Goal: Information Seeking & Learning: Learn about a topic

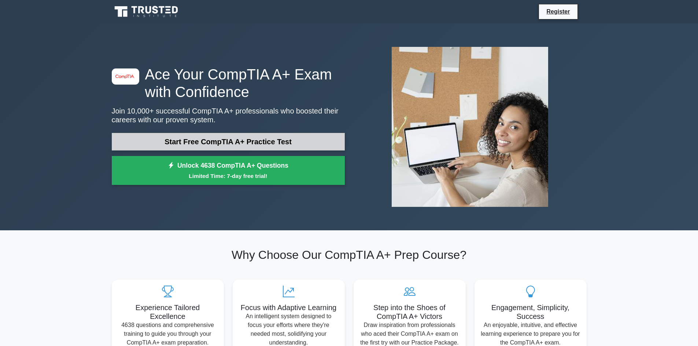
click at [177, 142] on link "Start Free CompTIA A+ Practice Test" at bounding box center [228, 142] width 233 height 18
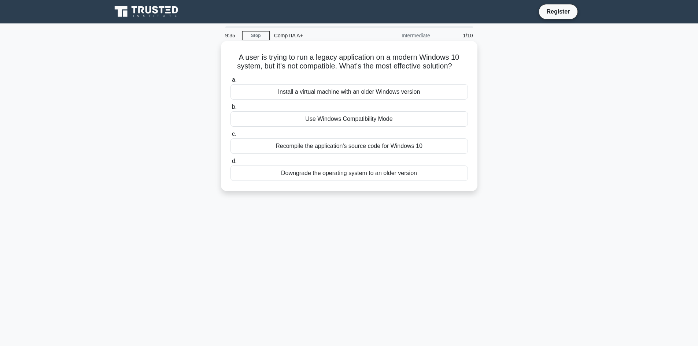
click at [306, 88] on div "Install a virtual machine with an older Windows version" at bounding box center [348, 91] width 237 height 15
click at [230, 82] on input "a. Install a virtual machine with an older Windows version" at bounding box center [230, 80] width 0 height 5
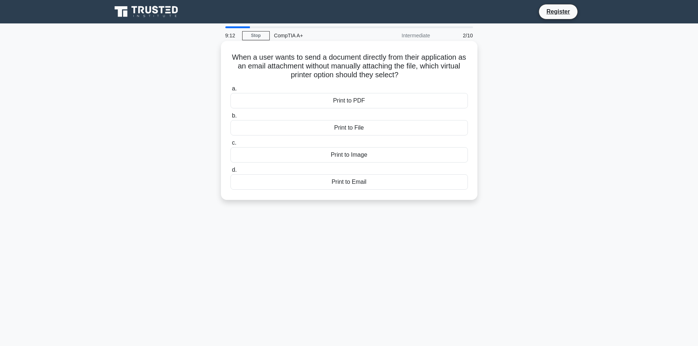
click at [326, 184] on div "Print to Email" at bounding box center [348, 181] width 237 height 15
click at [230, 173] on input "d. Print to Email" at bounding box center [230, 170] width 0 height 5
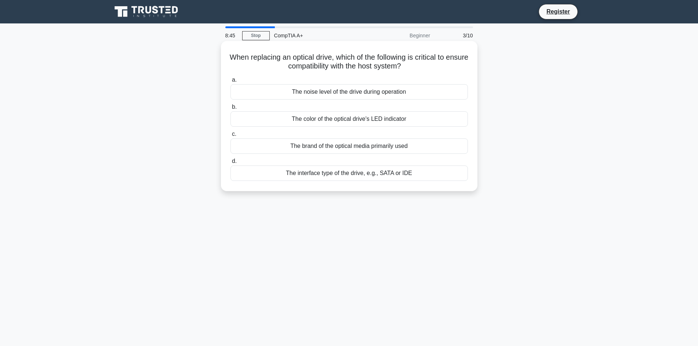
click at [374, 176] on div "The interface type of the drive, e.g., SATA or IDE" at bounding box center [348, 173] width 237 height 15
click at [230, 164] on input "d. The interface type of the drive, e.g., SATA or IDE" at bounding box center [230, 161] width 0 height 5
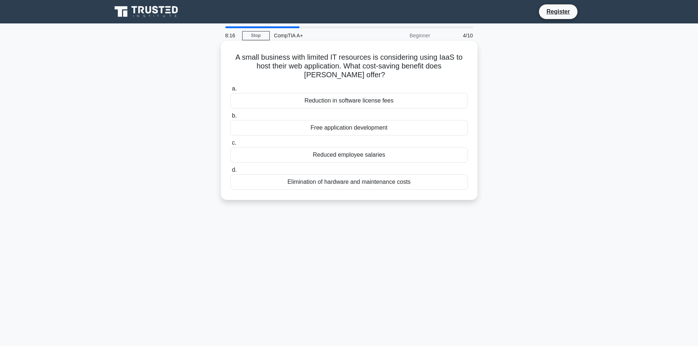
click at [401, 185] on div "Elimination of hardware and maintenance costs" at bounding box center [348, 181] width 237 height 15
click at [230, 173] on input "d. Elimination of hardware and maintenance costs" at bounding box center [230, 170] width 0 height 5
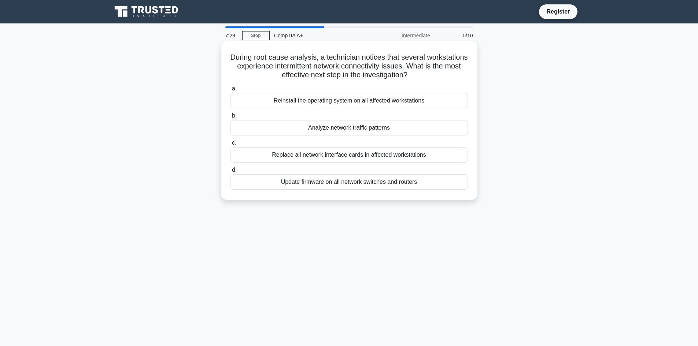
click at [267, 127] on div "Analyze network traffic patterns" at bounding box center [348, 127] width 237 height 15
click at [230, 118] on input "b. Analyze network traffic patterns" at bounding box center [230, 116] width 0 height 5
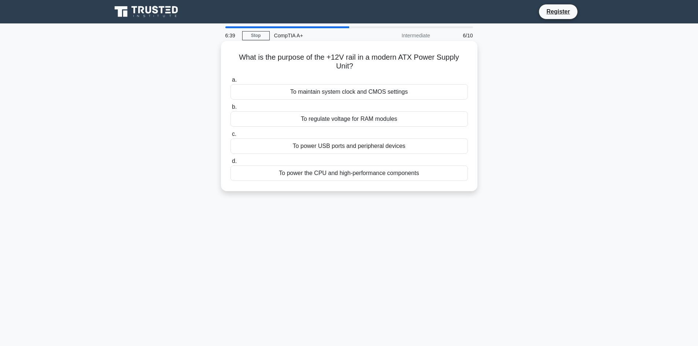
click at [363, 175] on div "To power the CPU and high-performance components" at bounding box center [348, 173] width 237 height 15
click at [230, 164] on input "d. To power the CPU and high-performance components" at bounding box center [230, 161] width 0 height 5
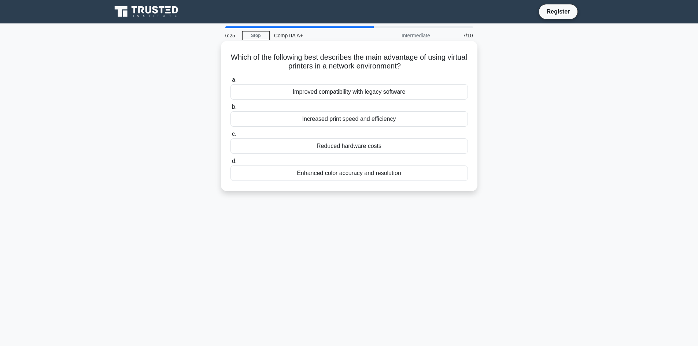
click at [314, 144] on div "Reduced hardware costs" at bounding box center [348, 145] width 237 height 15
click at [230, 137] on input "c. Reduced hardware costs" at bounding box center [230, 134] width 0 height 5
click at [402, 149] on div "DE-9 (DB-9) serial RS-232 port" at bounding box center [348, 145] width 237 height 15
click at [230, 137] on input "c. DE-9 (DB-9) serial RS-232 port" at bounding box center [230, 134] width 0 height 5
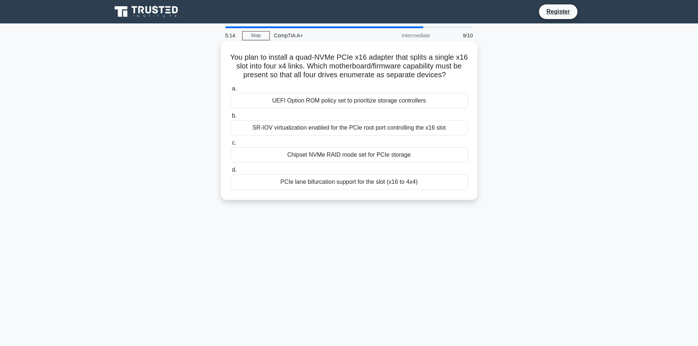
click at [383, 184] on div "PCIe lane bifurcation support for the slot (x16 to 4x4)" at bounding box center [348, 181] width 237 height 15
click at [230, 173] on input "d. PCIe lane bifurcation support for the slot (x16 to 4x4)" at bounding box center [230, 170] width 0 height 5
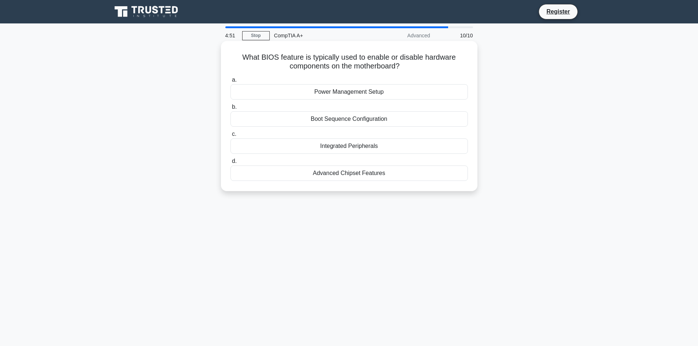
click at [387, 143] on div "Integrated Peripherals" at bounding box center [348, 145] width 237 height 15
click at [230, 137] on input "c. Integrated Peripherals" at bounding box center [230, 134] width 0 height 5
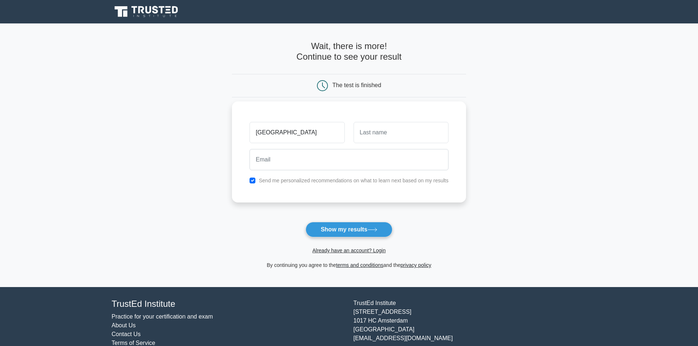
type input "[GEOGRAPHIC_DATA]"
click at [397, 134] on input "text" at bounding box center [401, 132] width 95 height 21
type input "Shosha"
click at [372, 166] on input "email" at bounding box center [348, 159] width 199 height 21
type input "Ntwaksbabs@gmail.com"
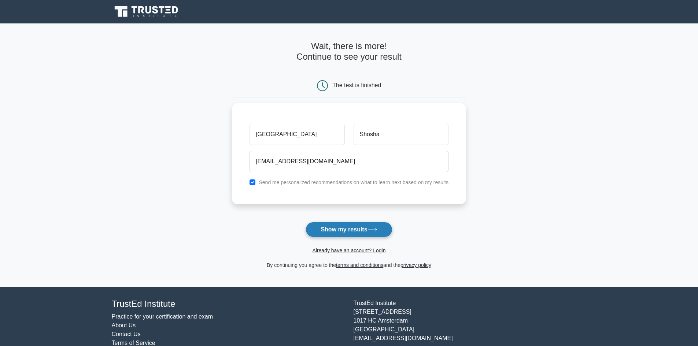
click at [364, 232] on button "Show my results" at bounding box center [349, 229] width 86 height 15
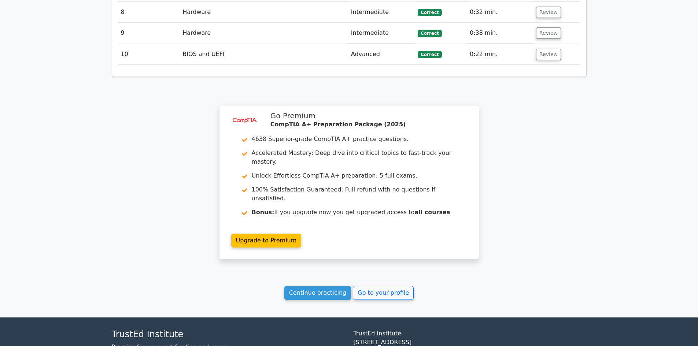
scroll to position [1115, 0]
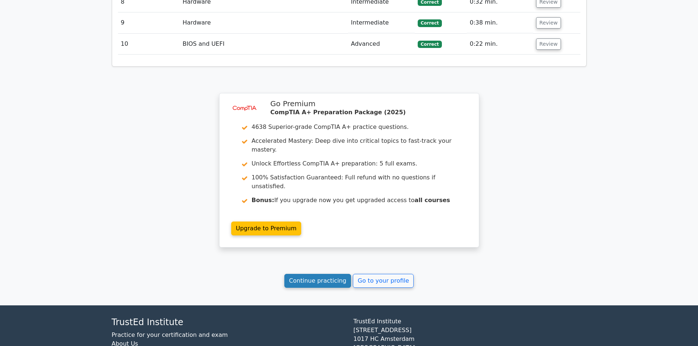
click at [316, 274] on link "Continue practicing" at bounding box center [317, 281] width 67 height 14
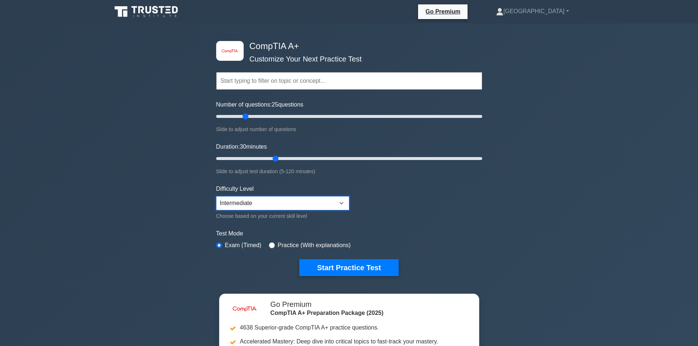
click at [277, 203] on select "Beginner Intermediate Expert" at bounding box center [282, 203] width 133 height 14
select select "expert"
click at [216, 196] on select "Beginner Intermediate Expert" at bounding box center [282, 203] width 133 height 14
click at [269, 243] on input "radio" at bounding box center [272, 246] width 6 height 6
radio input "true"
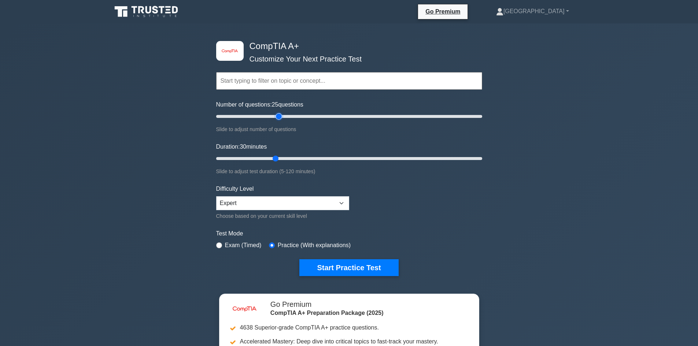
type input "50"
click at [280, 116] on input "Number of questions: 25 questions" at bounding box center [349, 116] width 266 height 9
click at [314, 159] on input "Duration: 45 minutes" at bounding box center [349, 158] width 266 height 9
click at [321, 158] on input "Duration: 45 minutes" at bounding box center [349, 158] width 266 height 9
type input "70"
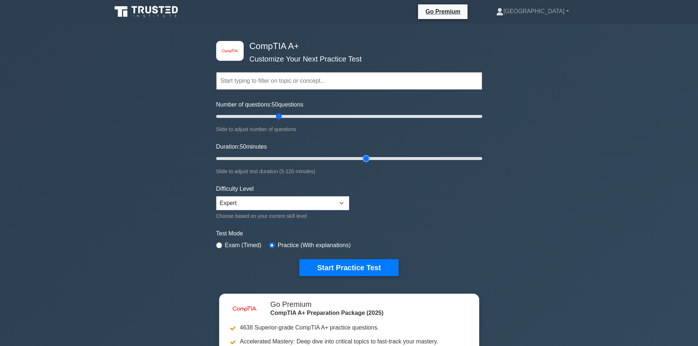
click at [365, 157] on input "Duration: 50 minutes" at bounding box center [349, 158] width 266 height 9
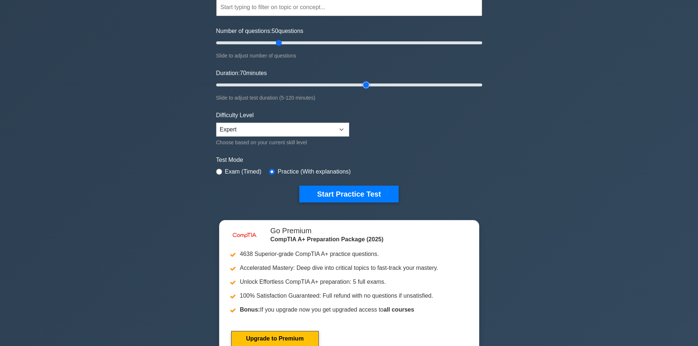
scroll to position [110, 0]
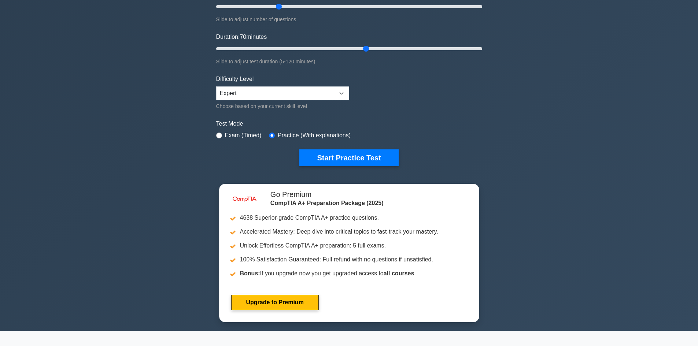
click at [223, 135] on div "Exam (Timed)" at bounding box center [238, 135] width 45 height 9
click at [222, 135] on div "Exam (Timed)" at bounding box center [238, 135] width 45 height 9
click at [215, 133] on div "image/svg+xml CompTIA A+ Customize Your Next Practice Test Topics Hardware Oper…" at bounding box center [349, 49] width 275 height 270
click at [217, 133] on input "radio" at bounding box center [219, 136] width 6 height 6
radio input "true"
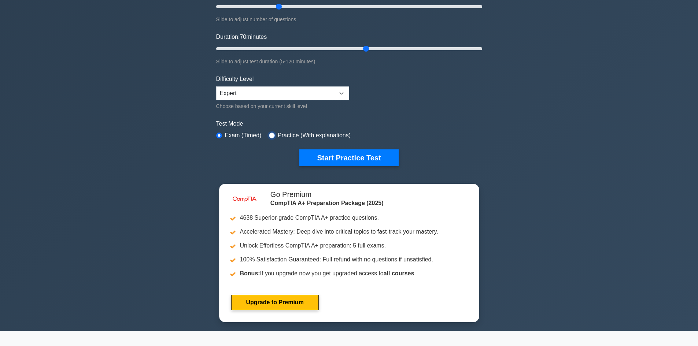
click at [269, 135] on input "radio" at bounding box center [272, 136] width 6 height 6
radio input "true"
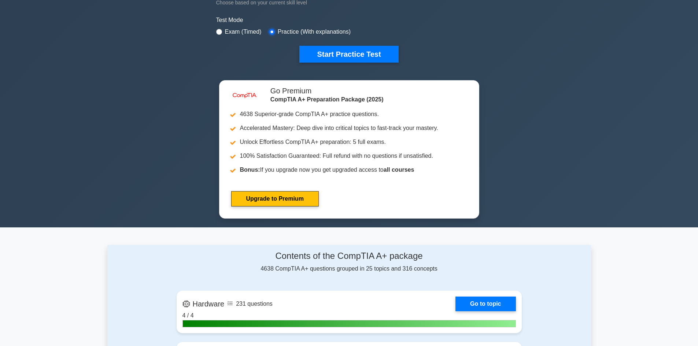
scroll to position [183, 0]
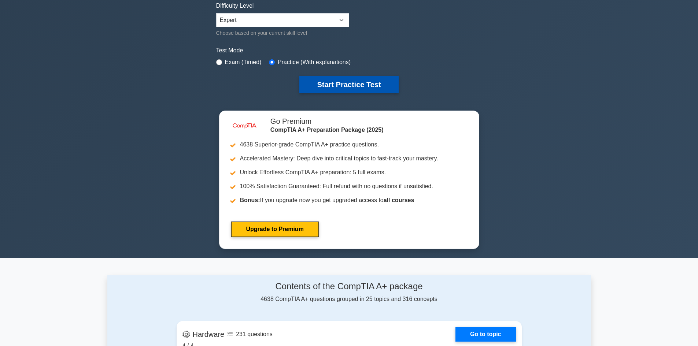
click at [369, 85] on button "Start Practice Test" at bounding box center [348, 84] width 99 height 17
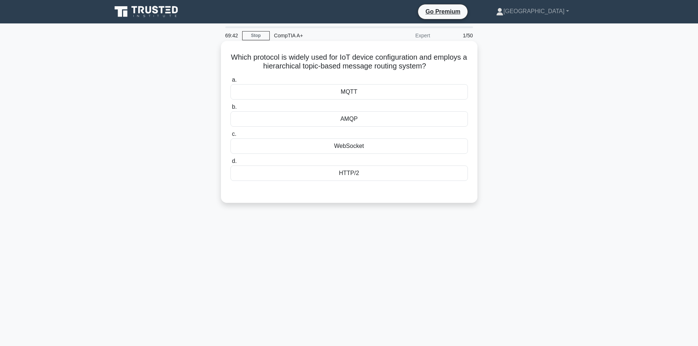
click at [340, 175] on div "HTTP/2" at bounding box center [348, 173] width 237 height 15
click at [230, 164] on input "d. HTTP/2" at bounding box center [230, 161] width 0 height 5
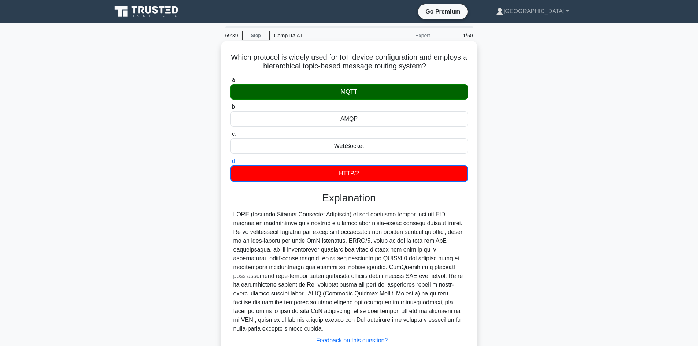
scroll to position [37, 0]
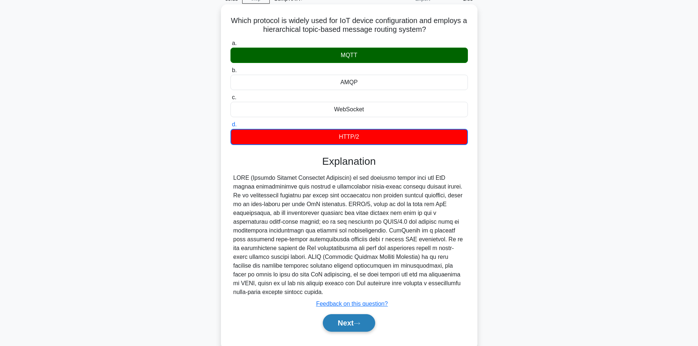
click at [332, 325] on button "Next" at bounding box center [349, 323] width 52 height 18
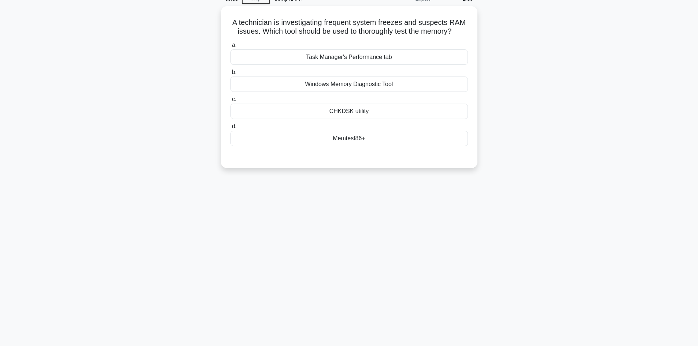
scroll to position [0, 0]
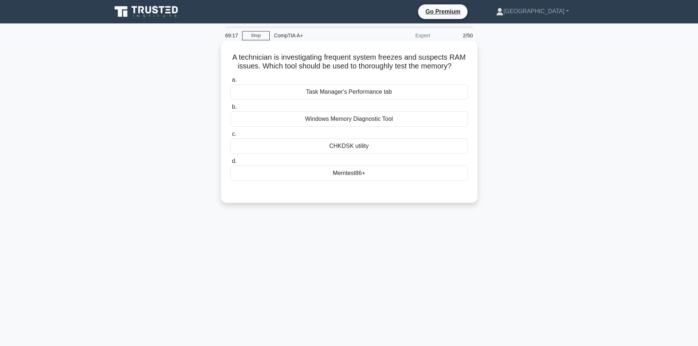
click at [403, 93] on div "Task Manager's Performance tab" at bounding box center [348, 91] width 237 height 15
click at [230, 82] on input "a. Task Manager's Performance tab" at bounding box center [230, 80] width 0 height 5
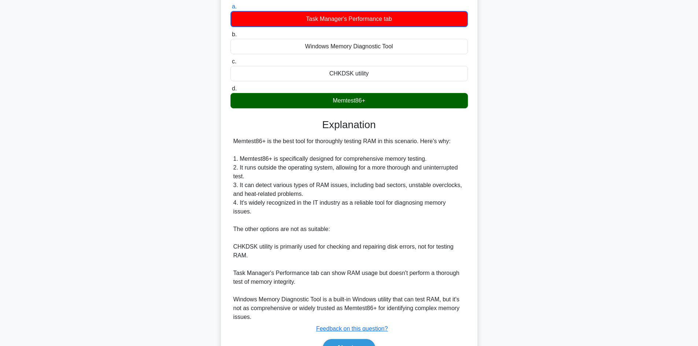
scroll to position [107, 0]
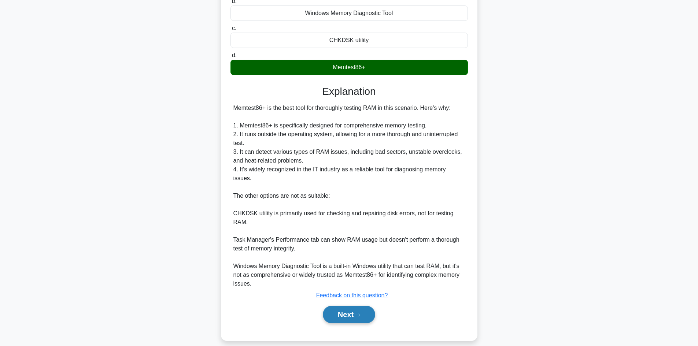
click at [330, 306] on button "Next" at bounding box center [349, 315] width 52 height 18
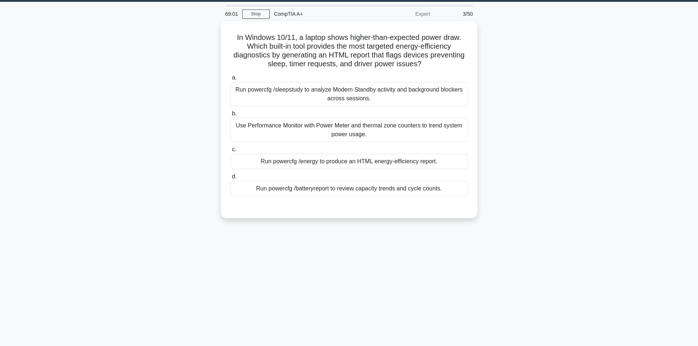
scroll to position [0, 0]
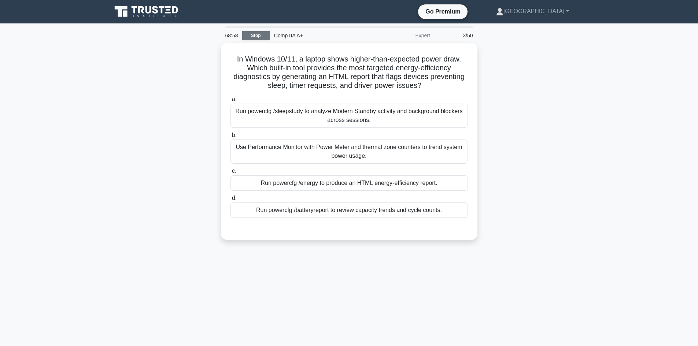
click at [259, 38] on link "Stop" at bounding box center [255, 35] width 27 height 9
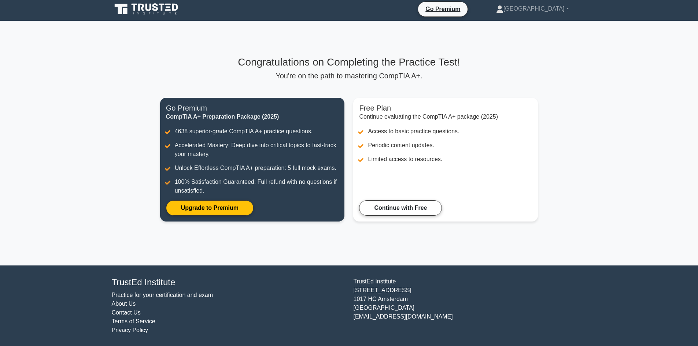
scroll to position [3, 0]
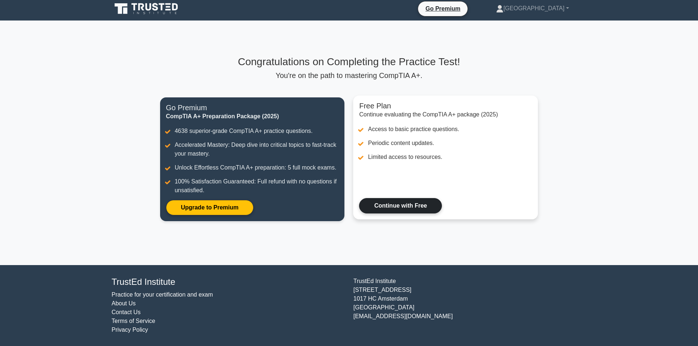
click at [374, 208] on link "Continue with Free" at bounding box center [400, 205] width 83 height 15
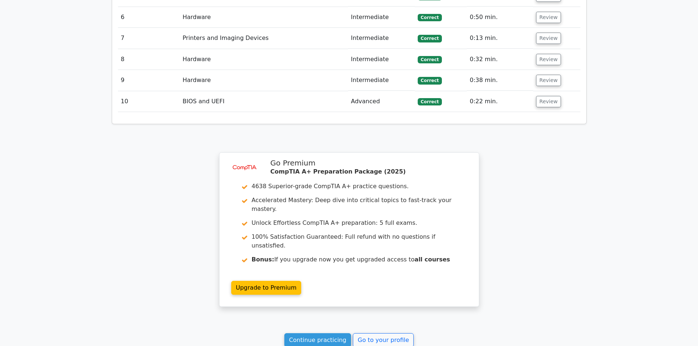
scroll to position [1115, 0]
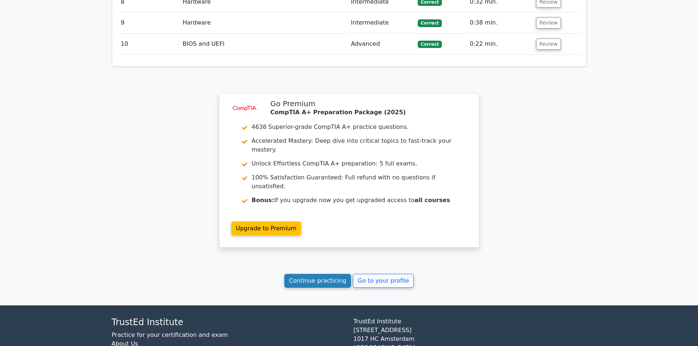
click at [304, 274] on link "Continue practicing" at bounding box center [317, 281] width 67 height 14
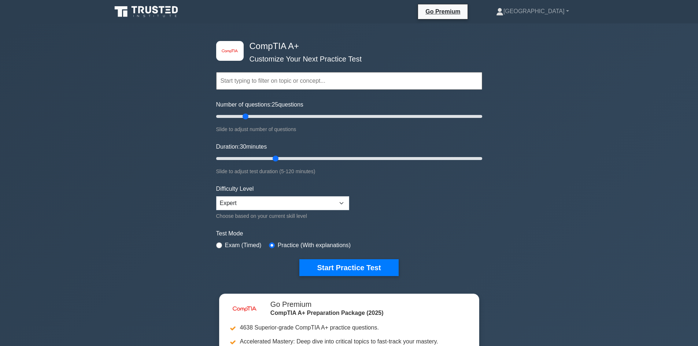
click at [318, 212] on div "Choose based on your current skill level" at bounding box center [282, 216] width 133 height 9
click at [319, 205] on select "Beginner Intermediate Expert" at bounding box center [282, 203] width 133 height 14
select select "intermediate"
click at [216, 196] on select "Beginner Intermediate Expert" at bounding box center [282, 203] width 133 height 14
type input "35"
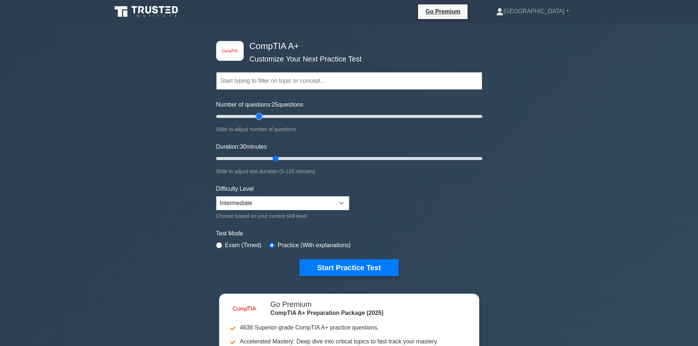
click at [258, 114] on input "Number of questions: 25 questions" at bounding box center [349, 116] width 266 height 9
click at [313, 156] on input "Duration: 45 minutes" at bounding box center [349, 158] width 266 height 9
type input "55"
click at [332, 160] on input "Duration: 55 minutes" at bounding box center [349, 158] width 266 height 9
click at [327, 268] on button "Start Practice Test" at bounding box center [348, 267] width 99 height 17
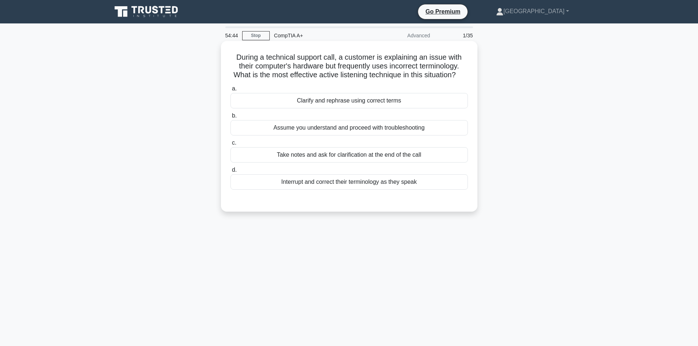
click at [304, 108] on div "Clarify and rephrase using correct terms" at bounding box center [348, 100] width 237 height 15
click at [230, 91] on input "a. Clarify and rephrase using correct terms" at bounding box center [230, 88] width 0 height 5
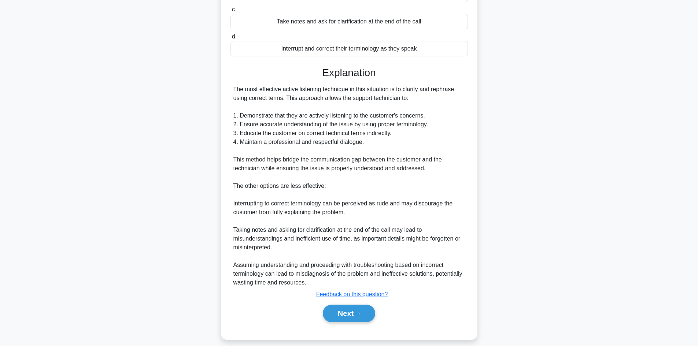
scroll to position [150, 0]
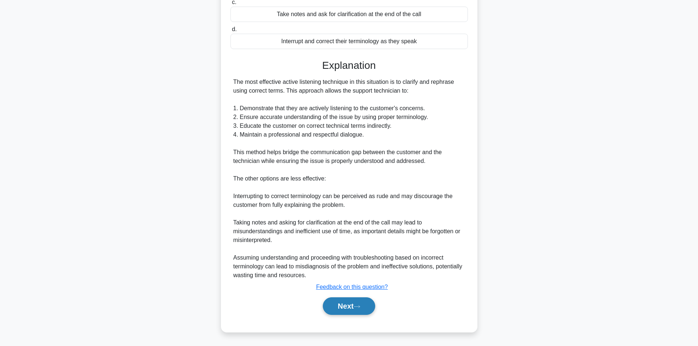
click at [339, 304] on button "Next" at bounding box center [349, 306] width 52 height 18
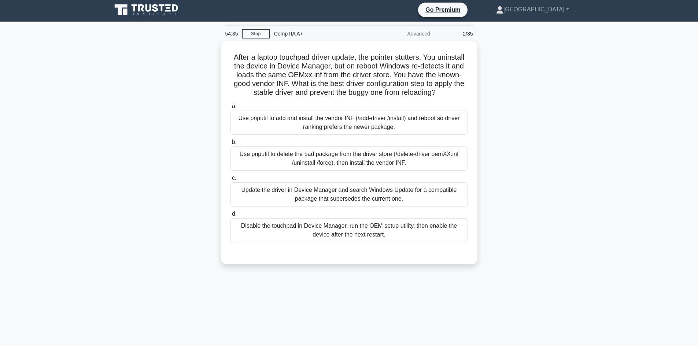
scroll to position [0, 0]
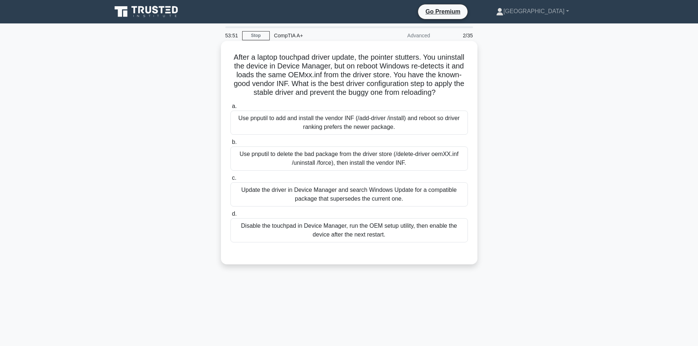
click at [328, 242] on div "Disable the touchpad in Device Manager, run the OEM setup utility, then enable …" at bounding box center [348, 230] width 237 height 24
click at [230, 217] on input "d. Disable the touchpad in Device Manager, run the OEM setup utility, then enab…" at bounding box center [230, 214] width 0 height 5
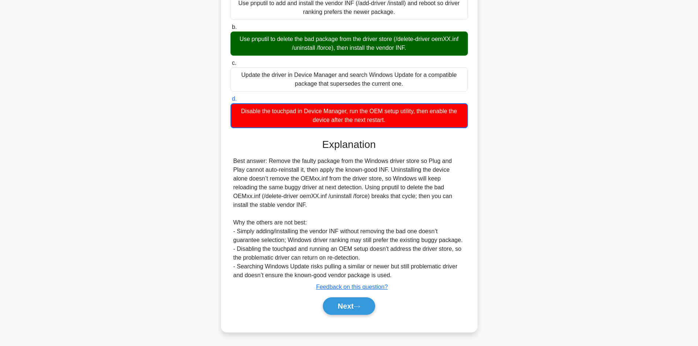
scroll to position [124, 0]
click at [332, 303] on button "Next" at bounding box center [349, 306] width 52 height 18
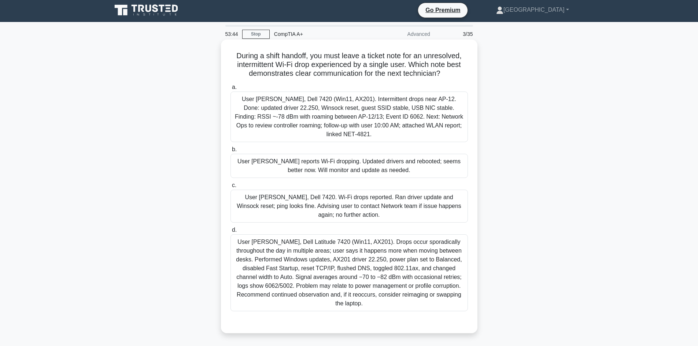
scroll to position [0, 0]
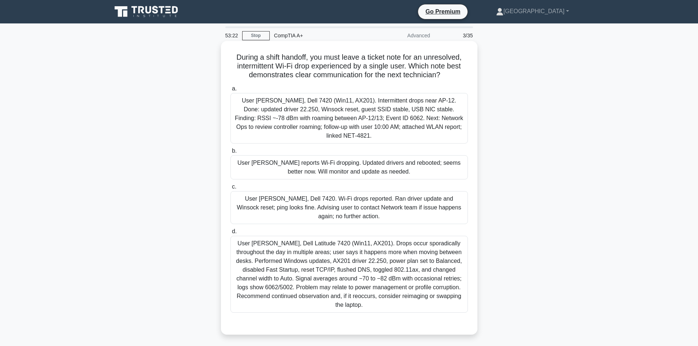
click at [336, 243] on div "User T. Nguyen, Dell Latitude 7420 (Win11, AX201). Drops occur sporadically thr…" at bounding box center [348, 274] width 237 height 77
click at [230, 234] on input "d. User T. Nguyen, Dell Latitude 7420 (Win11, AX201). Drops occur sporadically …" at bounding box center [230, 231] width 0 height 5
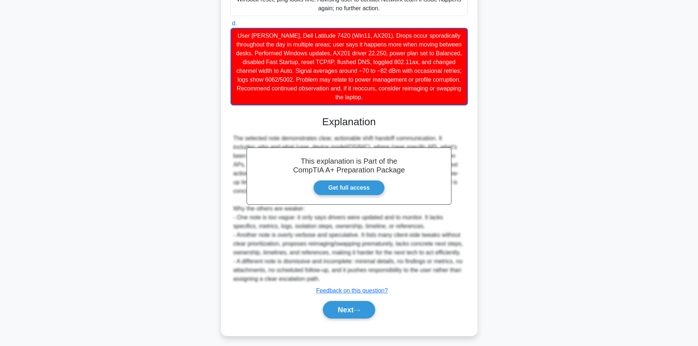
scroll to position [212, 0]
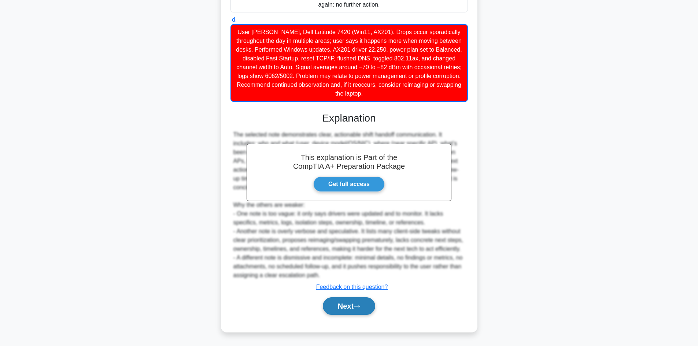
click at [345, 306] on button "Next" at bounding box center [349, 306] width 52 height 18
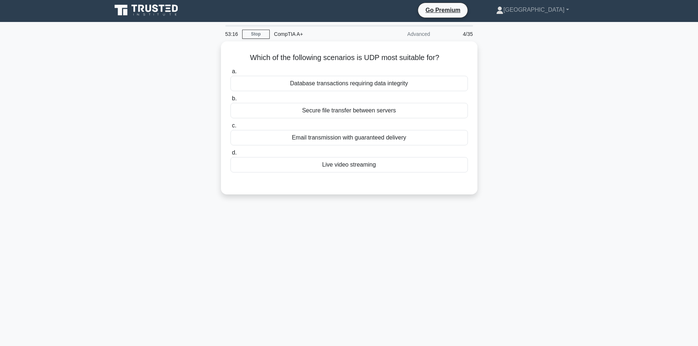
scroll to position [0, 0]
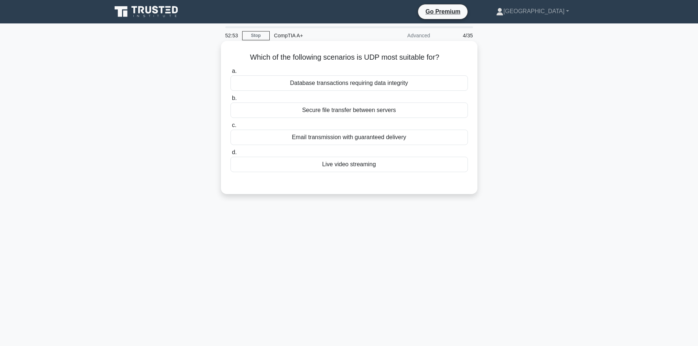
click at [346, 167] on div "Live video streaming" at bounding box center [348, 164] width 237 height 15
click at [230, 155] on input "d. Live video streaming" at bounding box center [230, 152] width 0 height 5
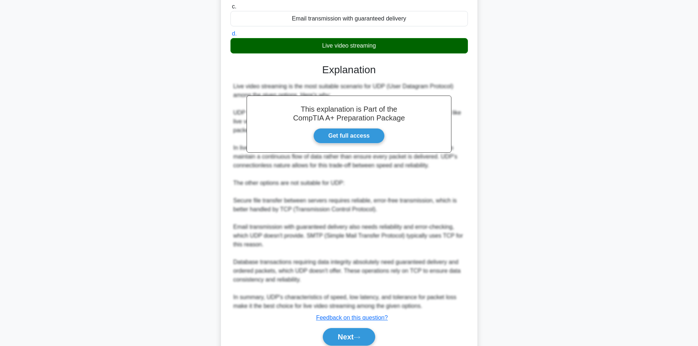
scroll to position [150, 0]
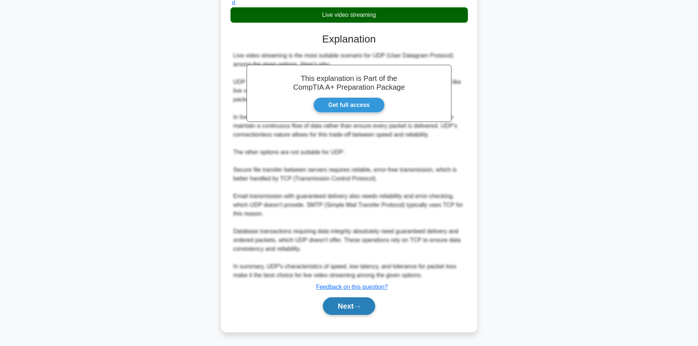
click at [347, 313] on button "Next" at bounding box center [349, 306] width 52 height 18
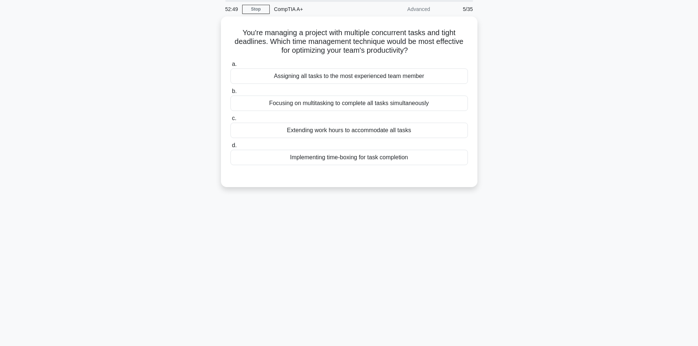
scroll to position [0, 0]
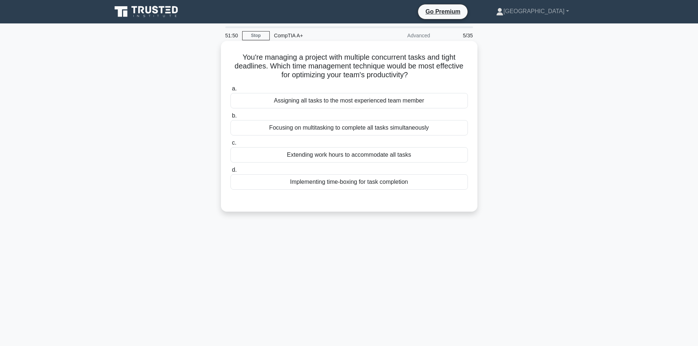
click at [317, 183] on div "Implementing time-boxing for task completion" at bounding box center [348, 181] width 237 height 15
click at [230, 173] on input "d. Implementing time-boxing for task completion" at bounding box center [230, 170] width 0 height 5
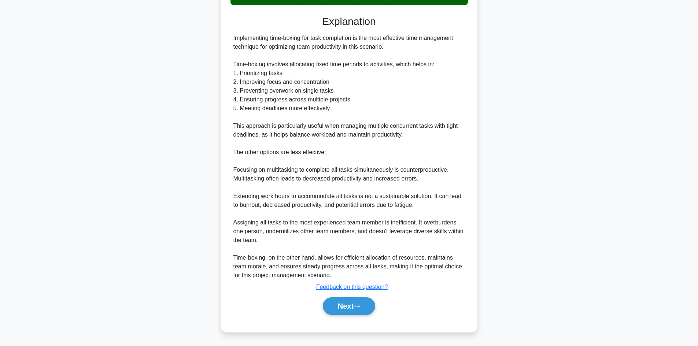
scroll to position [185, 0]
click at [347, 305] on button "Next" at bounding box center [349, 306] width 52 height 18
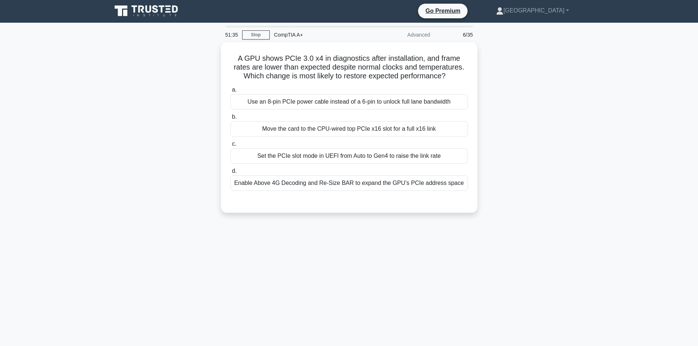
scroll to position [0, 0]
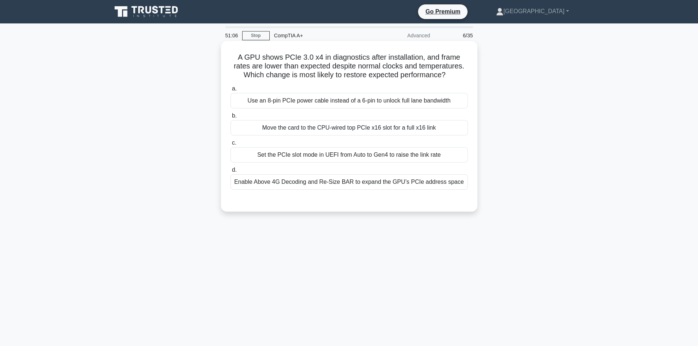
click at [338, 101] on div "Use an 8-pin PCIe power cable instead of a 6-pin to unlock full lane bandwidth" at bounding box center [348, 100] width 237 height 15
click at [230, 91] on input "a. Use an 8-pin PCIe power cable instead of a 6-pin to unlock full lane bandwid…" at bounding box center [230, 88] width 0 height 5
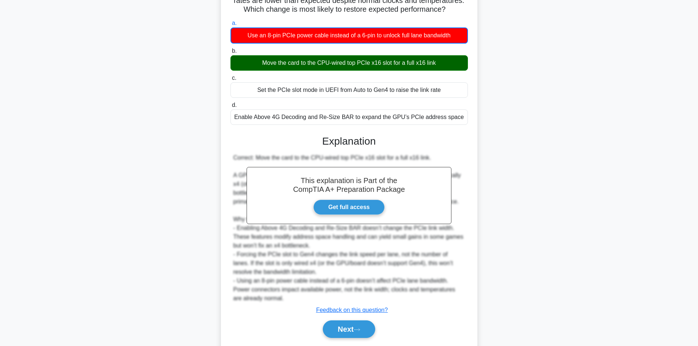
scroll to position [89, 0]
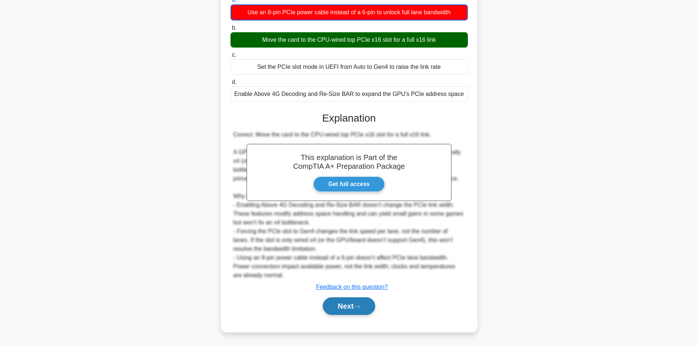
click at [345, 309] on button "Next" at bounding box center [349, 306] width 52 height 18
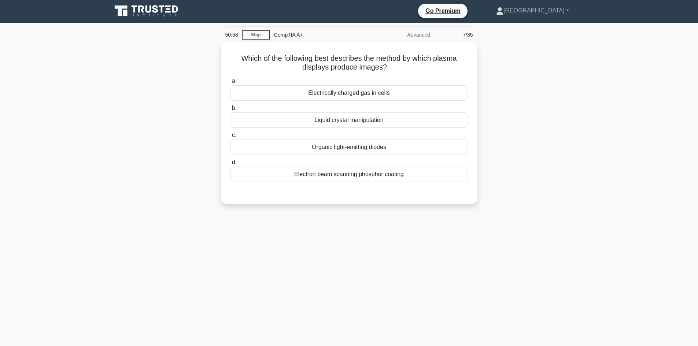
scroll to position [0, 0]
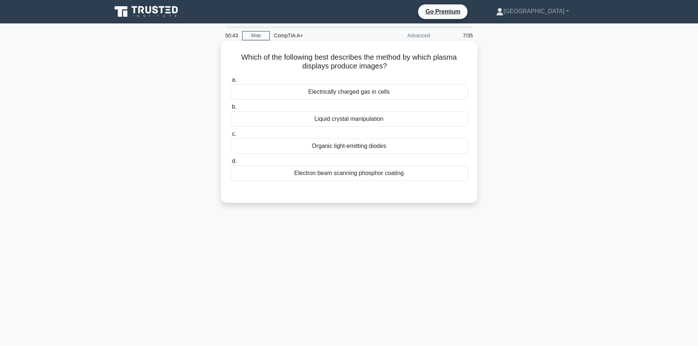
click at [392, 146] on div "Organic light-emitting diodes" at bounding box center [348, 145] width 237 height 15
click at [230, 137] on input "c. Organic light-emitting diodes" at bounding box center [230, 134] width 0 height 5
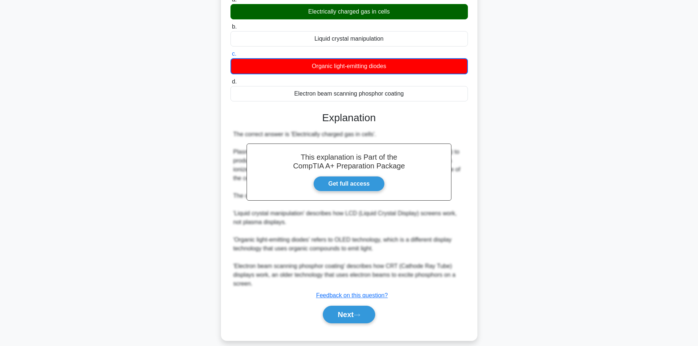
scroll to position [89, 0]
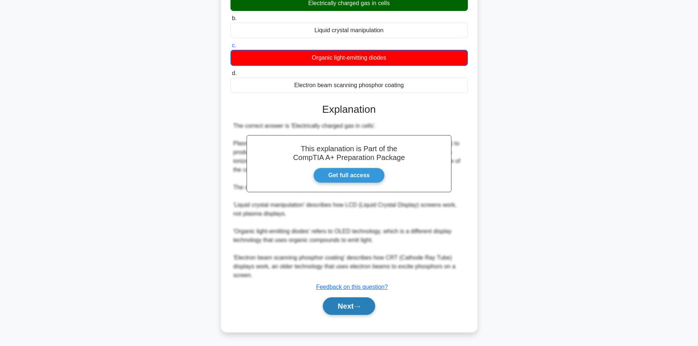
click at [355, 304] on button "Next" at bounding box center [349, 306] width 52 height 18
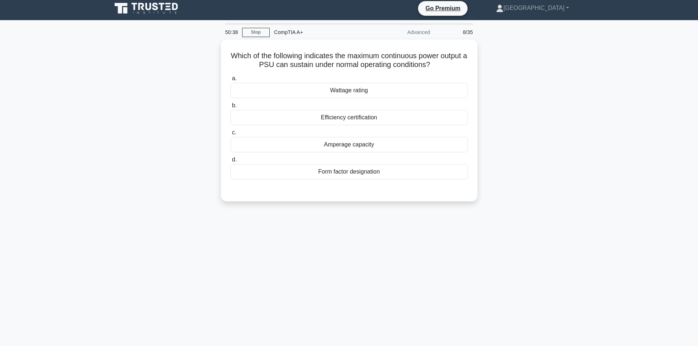
scroll to position [0, 0]
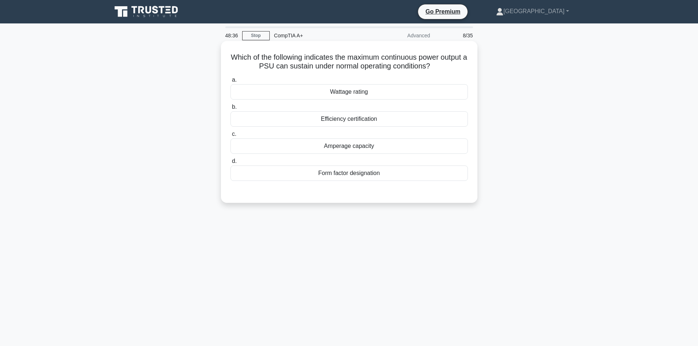
click at [402, 92] on div "Wattage rating" at bounding box center [348, 91] width 237 height 15
click at [230, 82] on input "a. Wattage rating" at bounding box center [230, 80] width 0 height 5
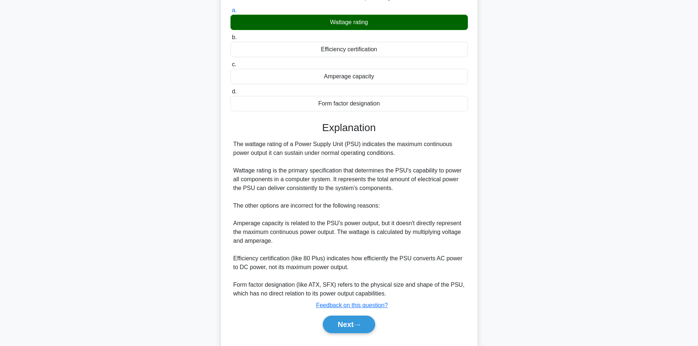
scroll to position [88, 0]
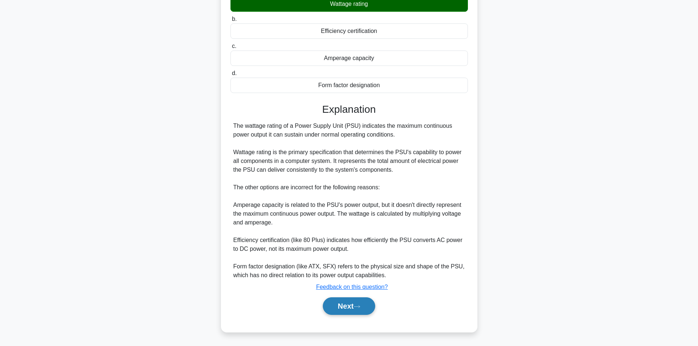
click at [337, 308] on button "Next" at bounding box center [349, 306] width 52 height 18
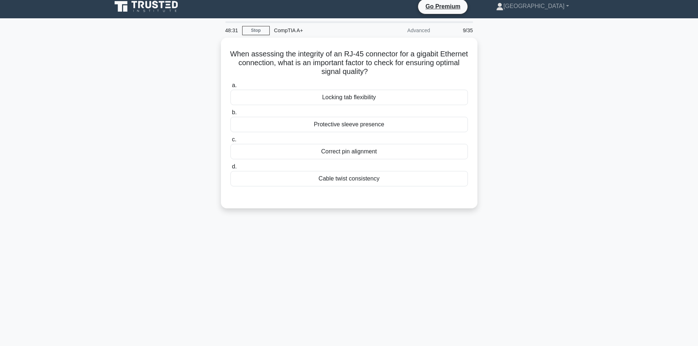
scroll to position [0, 0]
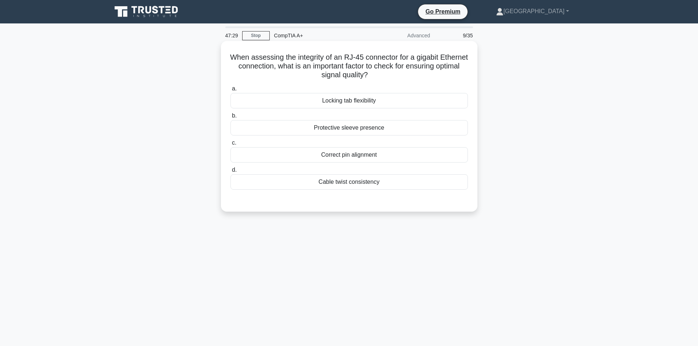
click at [304, 100] on div "Locking tab flexibility" at bounding box center [348, 100] width 237 height 15
click at [230, 91] on input "a. Locking tab flexibility" at bounding box center [230, 88] width 0 height 5
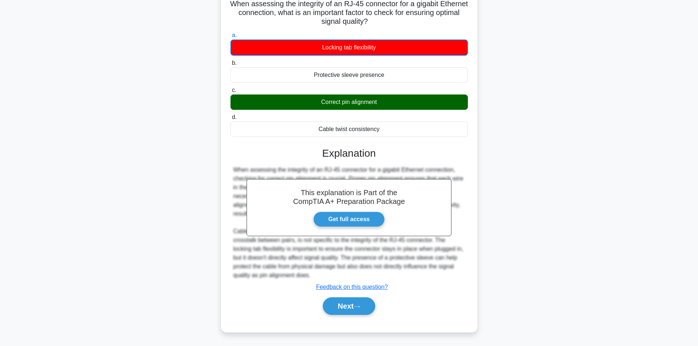
scroll to position [54, 0]
click at [330, 305] on button "Next" at bounding box center [349, 306] width 52 height 18
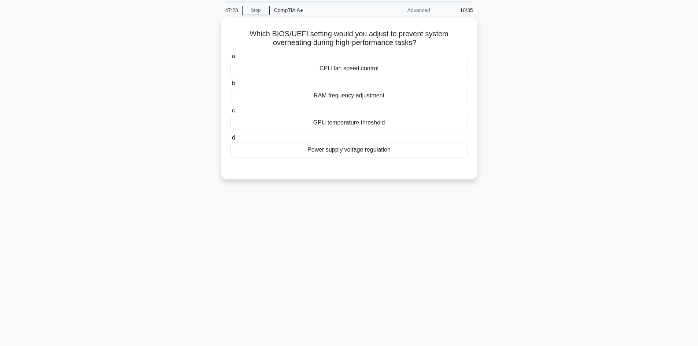
scroll to position [0, 0]
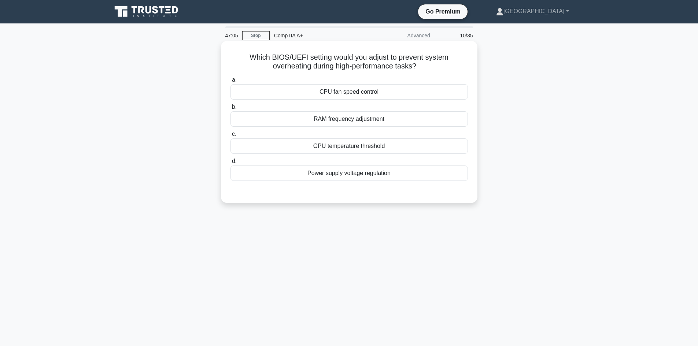
click at [276, 171] on div "Power supply voltage regulation" at bounding box center [348, 173] width 237 height 15
click at [230, 164] on input "d. Power supply voltage regulation" at bounding box center [230, 161] width 0 height 5
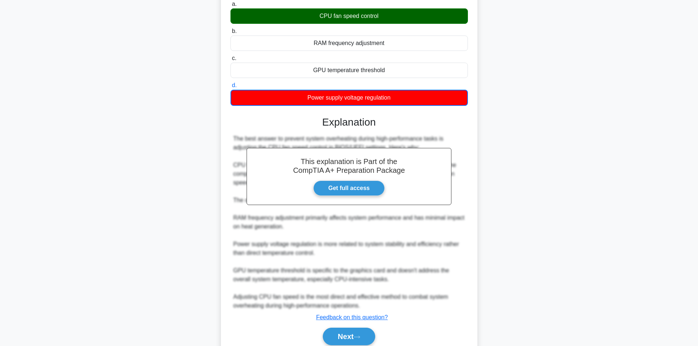
scroll to position [107, 0]
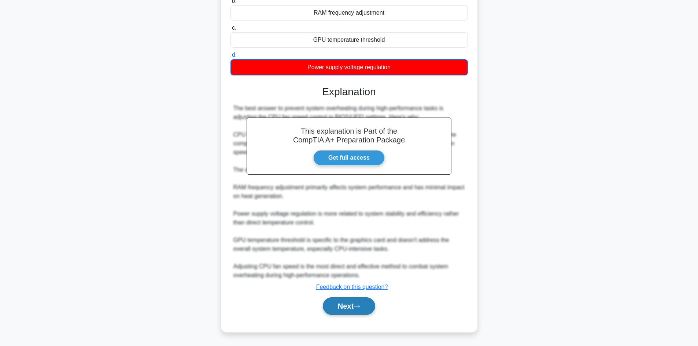
click at [330, 313] on button "Next" at bounding box center [349, 306] width 52 height 18
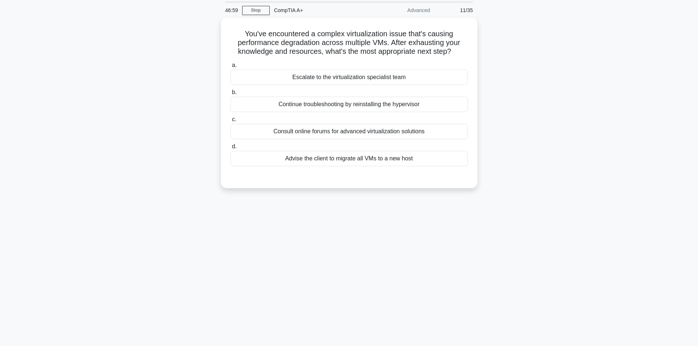
scroll to position [0, 0]
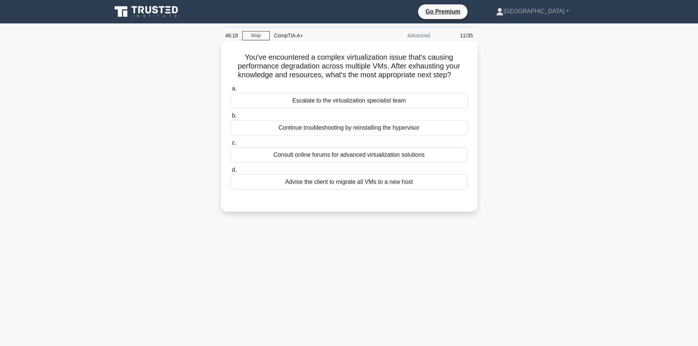
click at [294, 98] on div "Escalate to the virtualization specialist team" at bounding box center [348, 100] width 237 height 15
click at [230, 91] on input "a. Escalate to the virtualization specialist team" at bounding box center [230, 88] width 0 height 5
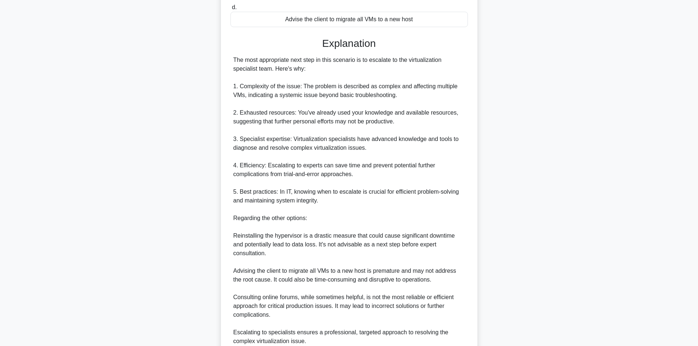
scroll to position [220, 0]
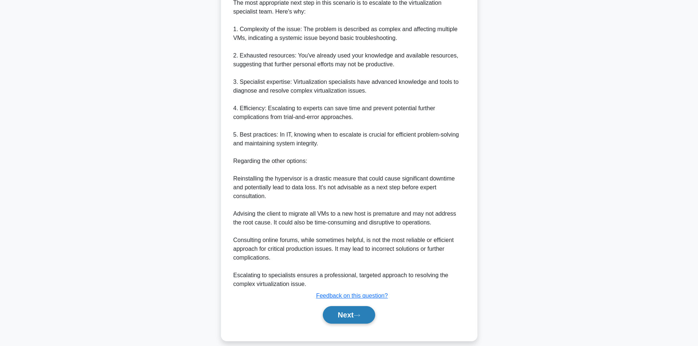
click at [360, 314] on icon at bounding box center [357, 316] width 7 height 4
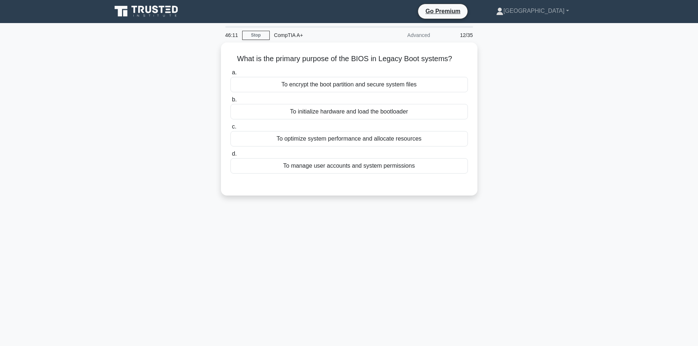
scroll to position [0, 0]
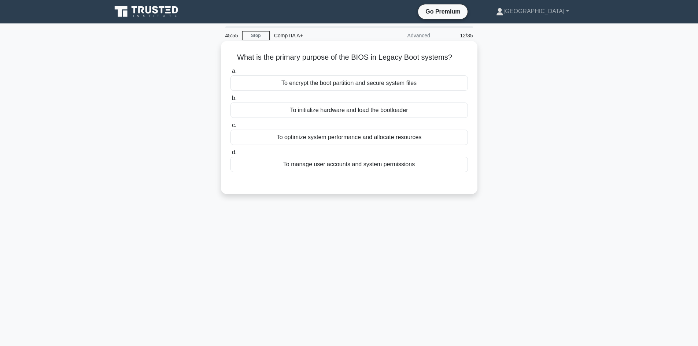
click at [334, 86] on div "To encrypt the boot partition and secure system files" at bounding box center [348, 82] width 237 height 15
click at [230, 74] on input "a. To encrypt the boot partition and secure system files" at bounding box center [230, 71] width 0 height 5
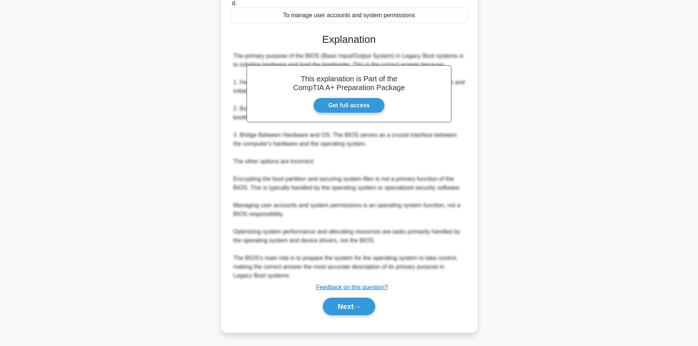
scroll to position [151, 0]
click at [358, 304] on button "Next" at bounding box center [349, 306] width 52 height 18
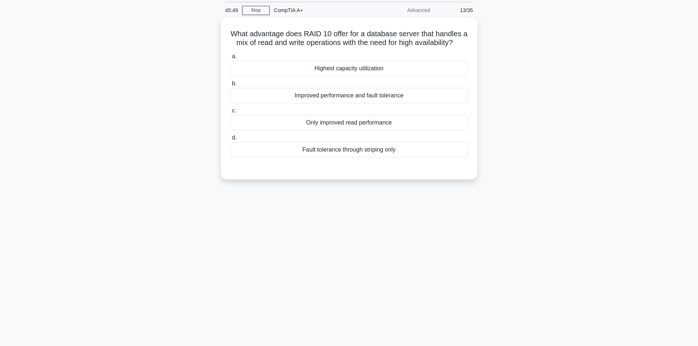
scroll to position [0, 0]
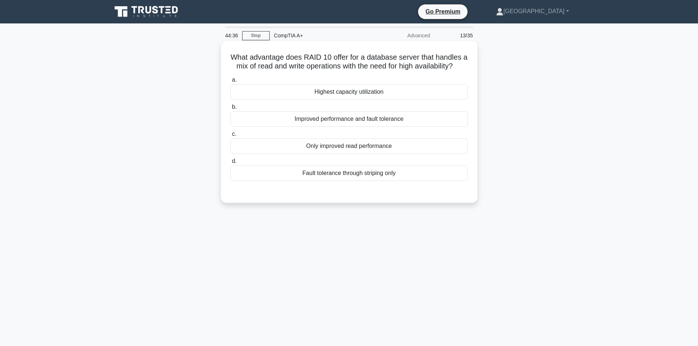
click at [325, 98] on div "Highest capacity utilization" at bounding box center [348, 91] width 237 height 15
click at [230, 82] on input "a. Highest capacity utilization" at bounding box center [230, 80] width 0 height 5
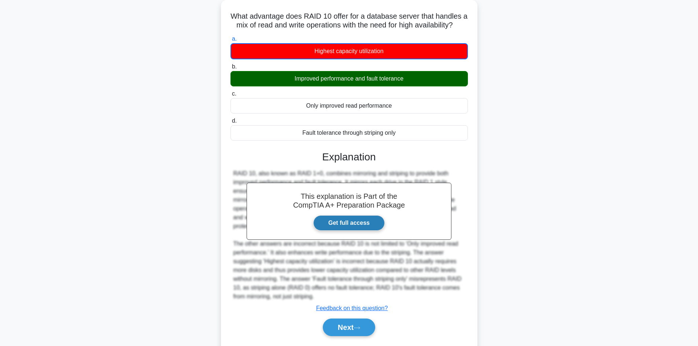
scroll to position [71, 0]
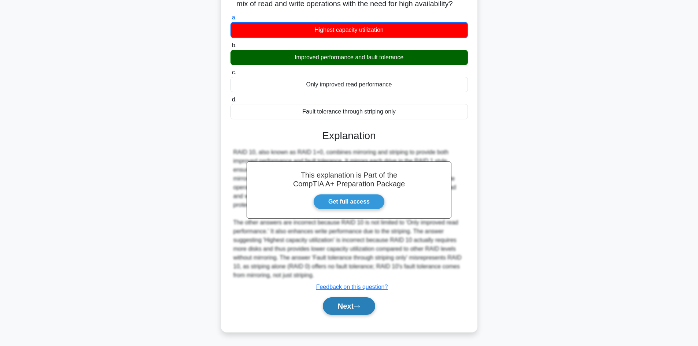
click at [354, 306] on button "Next" at bounding box center [349, 306] width 52 height 18
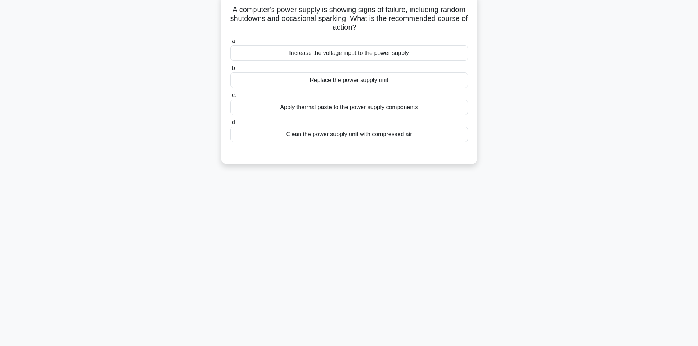
scroll to position [0, 0]
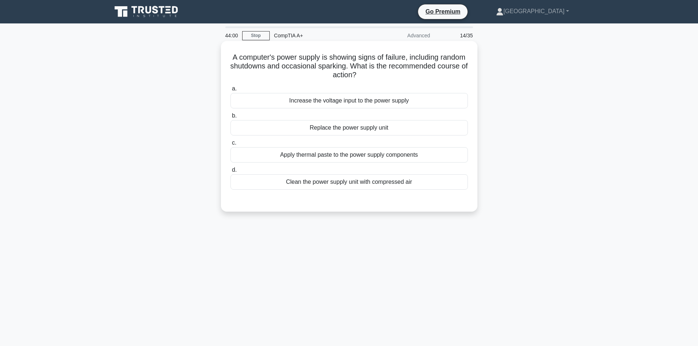
click at [283, 181] on div "Clean the power supply unit with compressed air" at bounding box center [348, 181] width 237 height 15
click at [230, 173] on input "d. Clean the power supply unit with compressed air" at bounding box center [230, 170] width 0 height 5
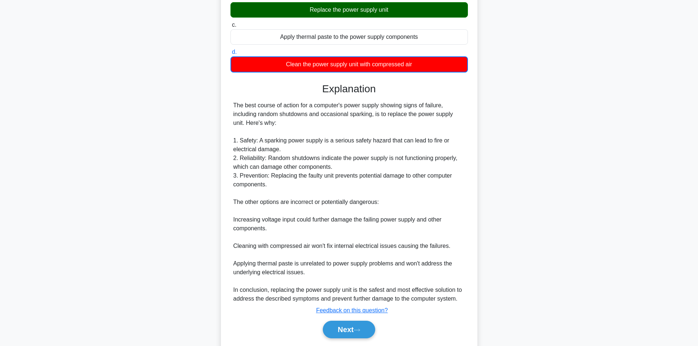
scroll to position [142, 0]
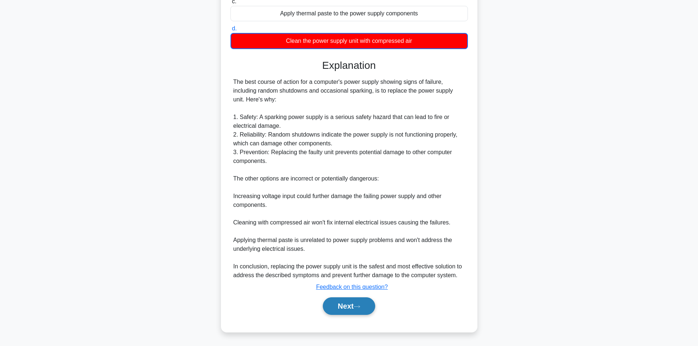
click at [335, 305] on button "Next" at bounding box center [349, 306] width 52 height 18
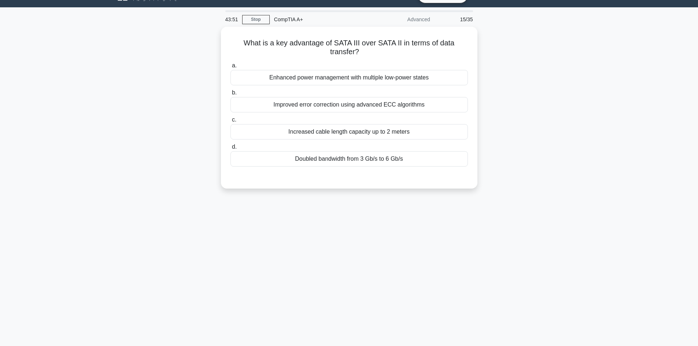
scroll to position [0, 0]
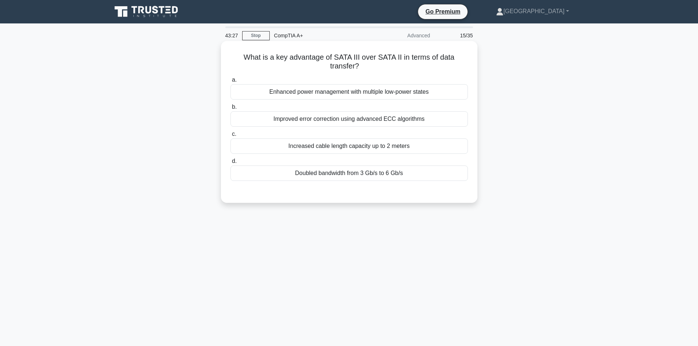
click at [317, 170] on div "Doubled bandwidth from 3 Gb/s to 6 Gb/s" at bounding box center [348, 173] width 237 height 15
click at [230, 164] on input "d. Doubled bandwidth from 3 Gb/s to 6 Gb/s" at bounding box center [230, 161] width 0 height 5
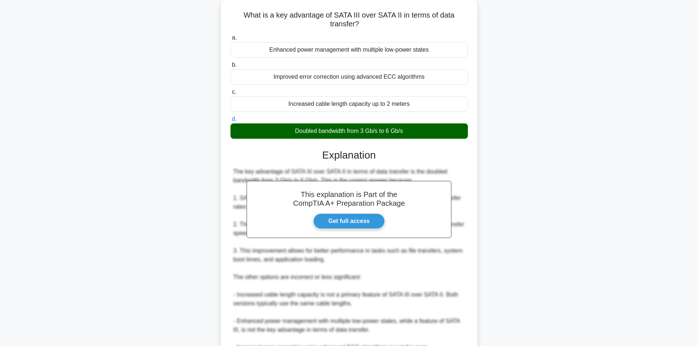
scroll to position [123, 0]
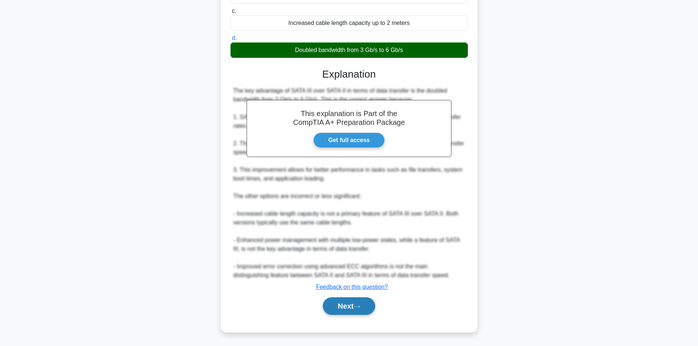
click at [360, 308] on icon at bounding box center [357, 307] width 7 height 4
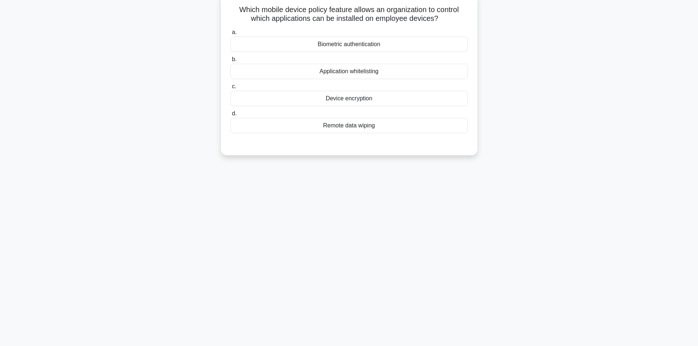
scroll to position [49, 0]
click at [350, 69] on div "Application whitelisting" at bounding box center [348, 69] width 237 height 15
click at [230, 60] on input "b. Application whitelisting" at bounding box center [230, 57] width 0 height 5
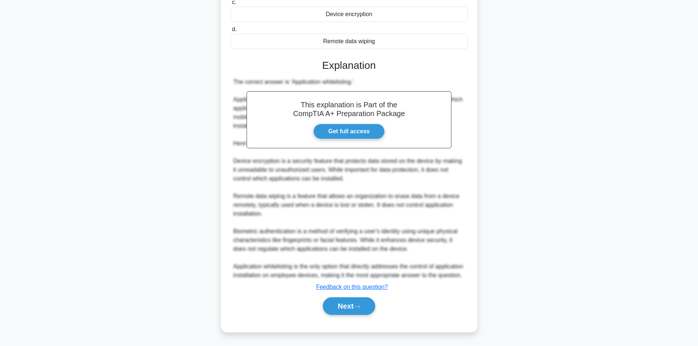
scroll to position [141, 0]
click at [348, 310] on button "Next" at bounding box center [349, 306] width 52 height 18
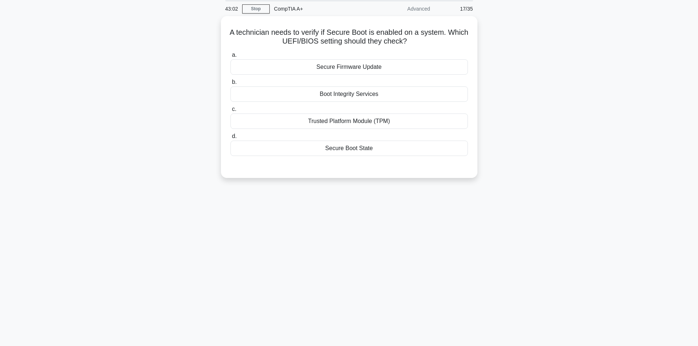
scroll to position [0, 0]
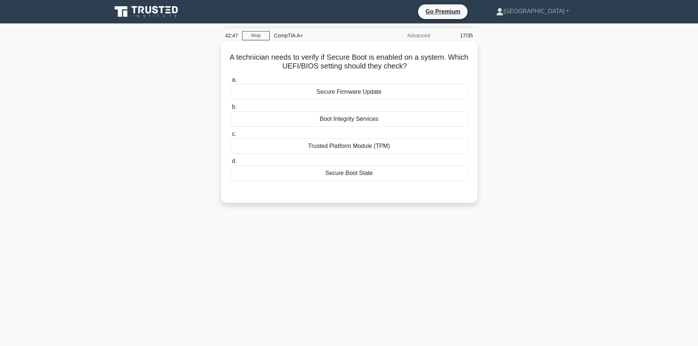
click at [345, 146] on div "Trusted Platform Module (TPM)" at bounding box center [348, 145] width 237 height 15
click at [230, 137] on input "c. Trusted Platform Module (TPM)" at bounding box center [230, 134] width 0 height 5
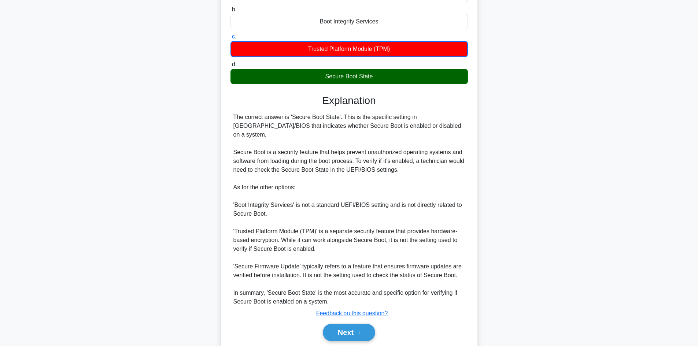
scroll to position [110, 0]
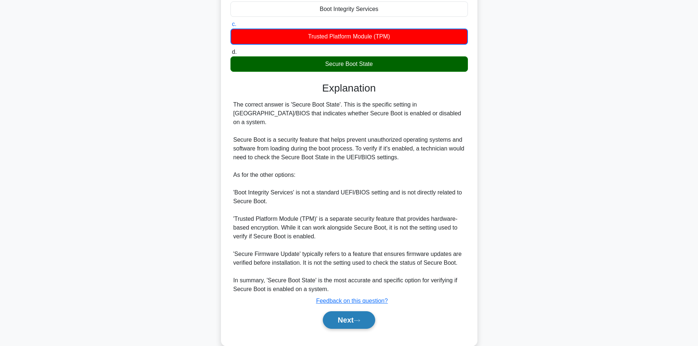
click at [349, 318] on button "Next" at bounding box center [349, 320] width 52 height 18
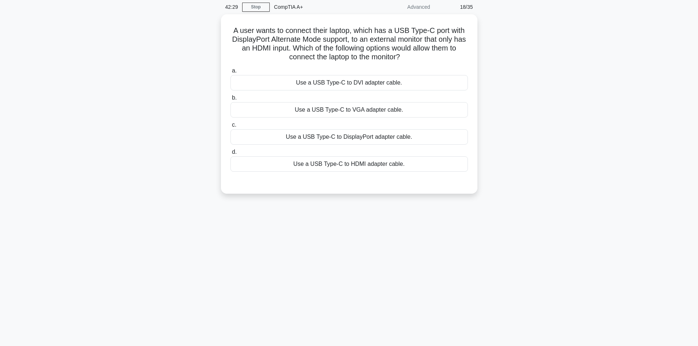
scroll to position [0, 0]
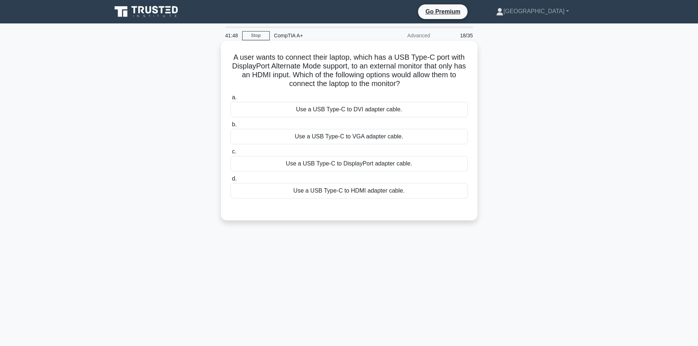
click at [310, 190] on div "Use a USB Type-C to HDMI adapter cable." at bounding box center [348, 190] width 237 height 15
click at [230, 181] on input "d. Use a USB Type-C to HDMI adapter cable." at bounding box center [230, 179] width 0 height 5
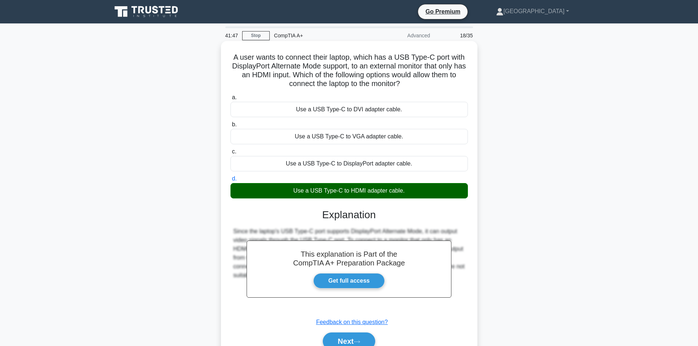
scroll to position [49, 0]
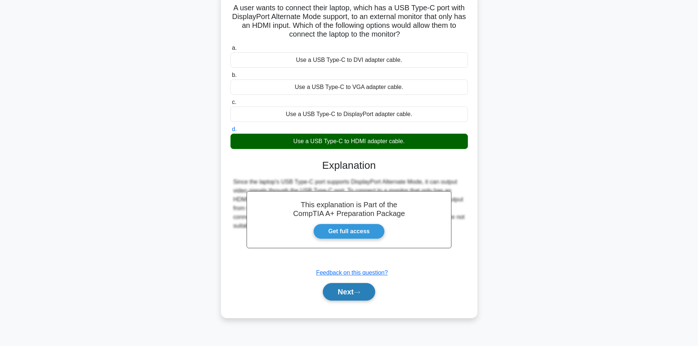
click at [343, 292] on button "Next" at bounding box center [349, 292] width 52 height 18
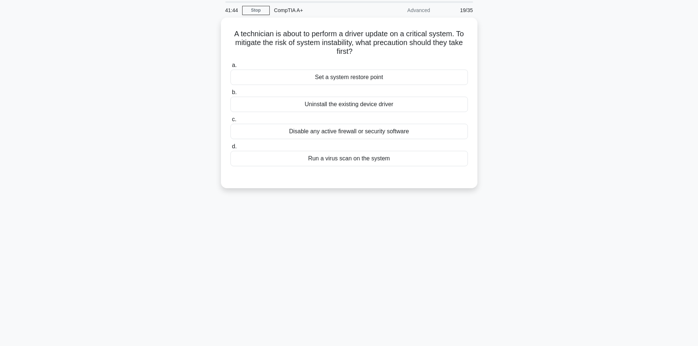
scroll to position [0, 0]
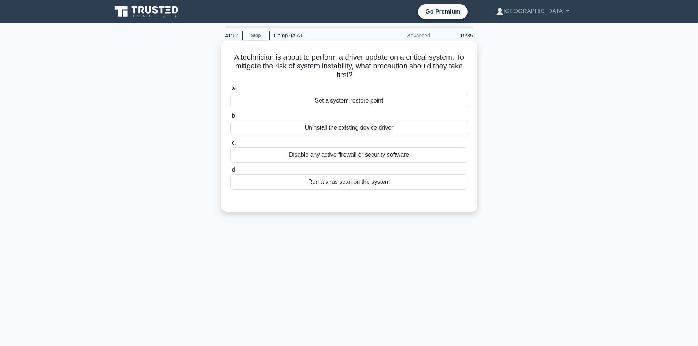
click at [364, 105] on div "Set a system restore point" at bounding box center [348, 100] width 237 height 15
click at [230, 91] on input "a. Set a system restore point" at bounding box center [230, 88] width 0 height 5
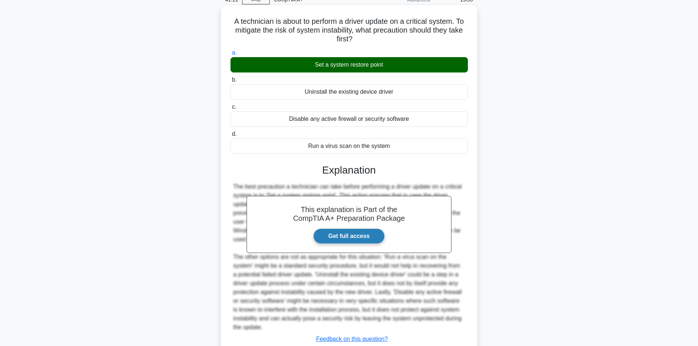
scroll to position [88, 0]
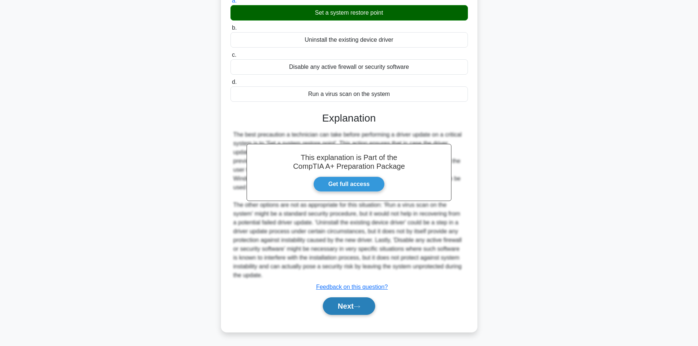
click at [356, 309] on button "Next" at bounding box center [349, 306] width 52 height 18
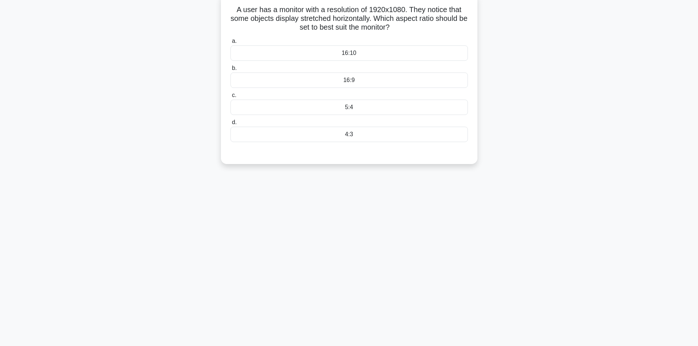
scroll to position [0, 0]
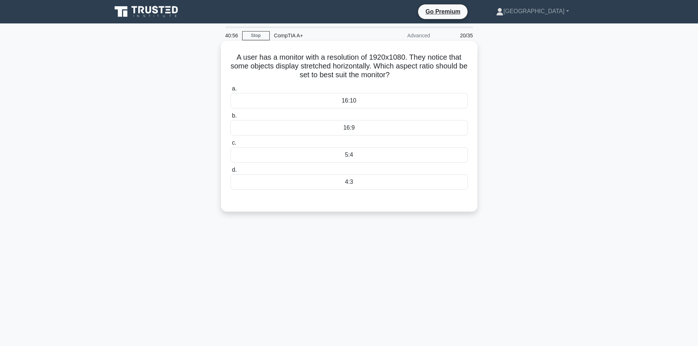
click at [374, 133] on div "16:9" at bounding box center [348, 127] width 237 height 15
click at [230, 118] on input "b. 16:9" at bounding box center [230, 116] width 0 height 5
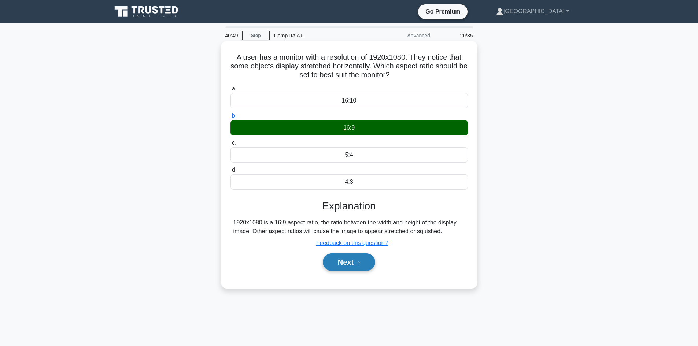
click at [343, 266] on button "Next" at bounding box center [349, 263] width 52 height 18
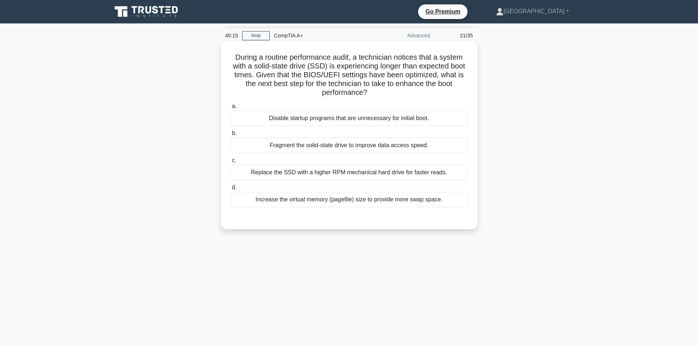
click at [370, 144] on div "Fragment the solid-state drive to improve data access speed." at bounding box center [348, 145] width 237 height 15
click at [230, 136] on input "b. Fragment the solid-state drive to improve data access speed." at bounding box center [230, 133] width 0 height 5
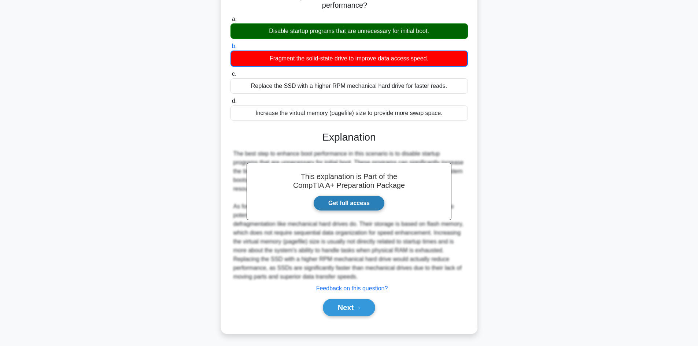
scroll to position [89, 0]
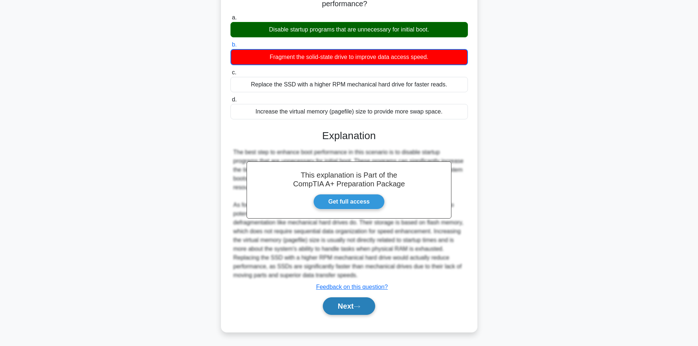
click at [345, 300] on button "Next" at bounding box center [349, 306] width 52 height 18
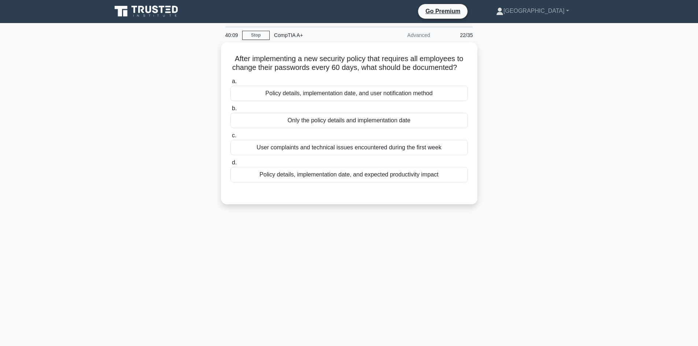
scroll to position [0, 0]
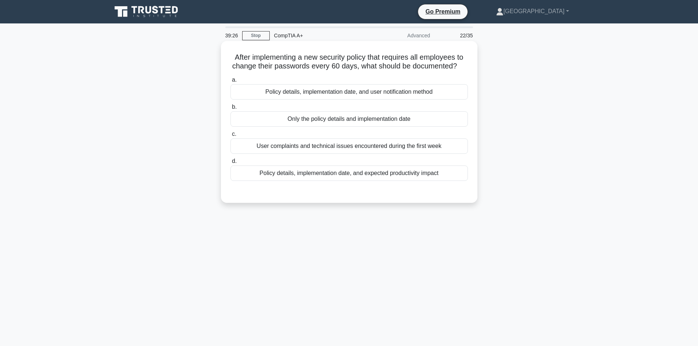
click at [388, 171] on div "Policy details, implementation date, and expected productivity impact" at bounding box center [348, 173] width 237 height 15
click at [230, 164] on input "d. Policy details, implementation date, and expected productivity impact" at bounding box center [230, 161] width 0 height 5
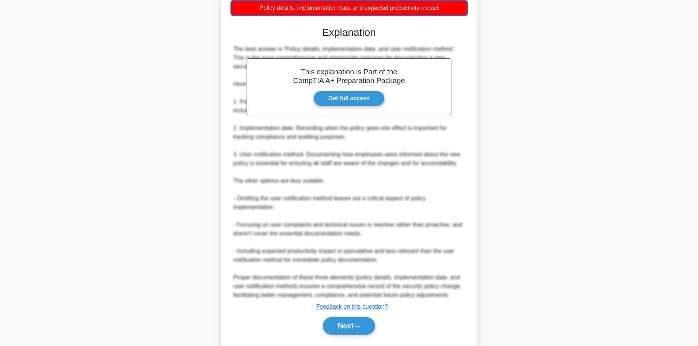
scroll to position [183, 0]
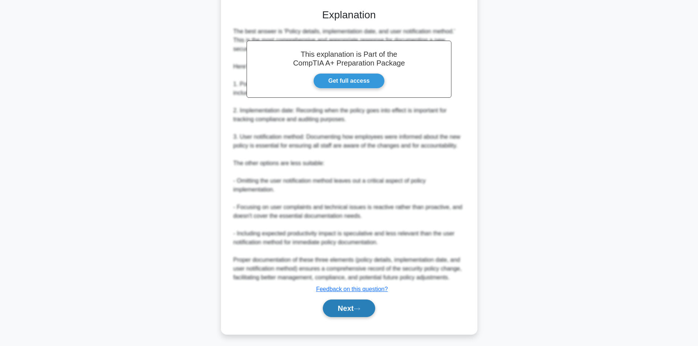
click at [345, 304] on button "Next" at bounding box center [349, 309] width 52 height 18
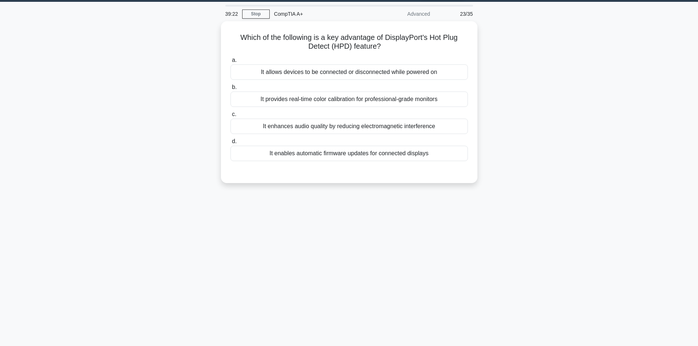
scroll to position [0, 0]
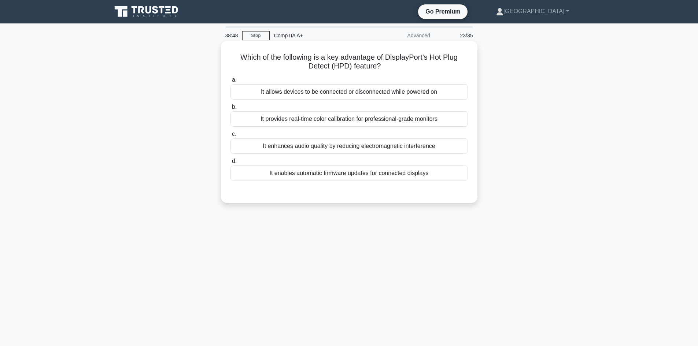
click at [388, 122] on div "It provides real-time color calibration for professional-grade monitors" at bounding box center [348, 118] width 237 height 15
click at [230, 110] on input "b. It provides real-time color calibration for professional-grade monitors" at bounding box center [230, 107] width 0 height 5
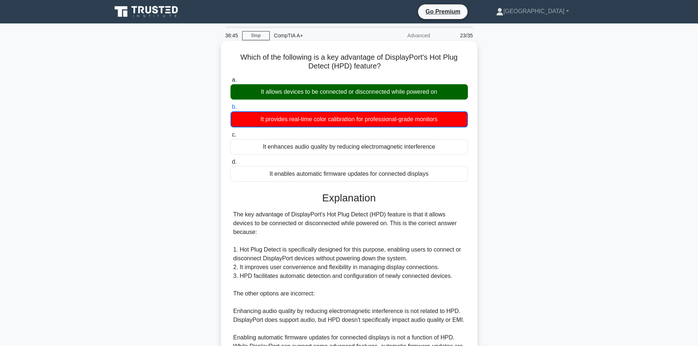
scroll to position [133, 0]
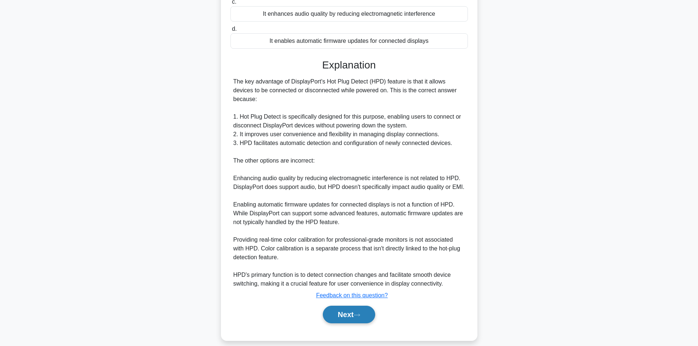
click at [337, 310] on button "Next" at bounding box center [349, 315] width 52 height 18
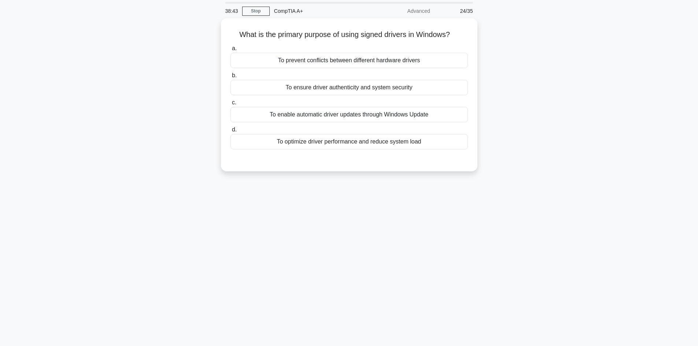
scroll to position [0, 0]
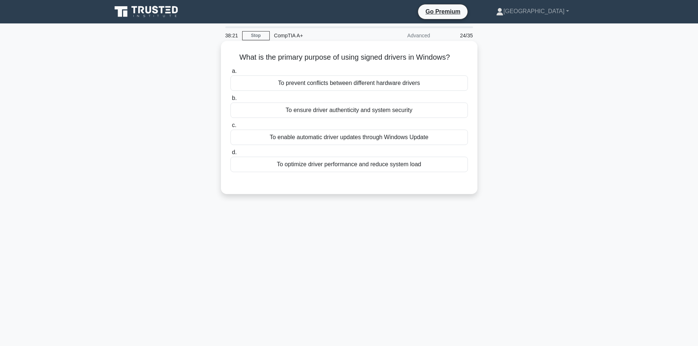
click at [365, 111] on div "To ensure driver authenticity and system security" at bounding box center [348, 110] width 237 height 15
click at [230, 101] on input "b. To ensure driver authenticity and system security" at bounding box center [230, 98] width 0 height 5
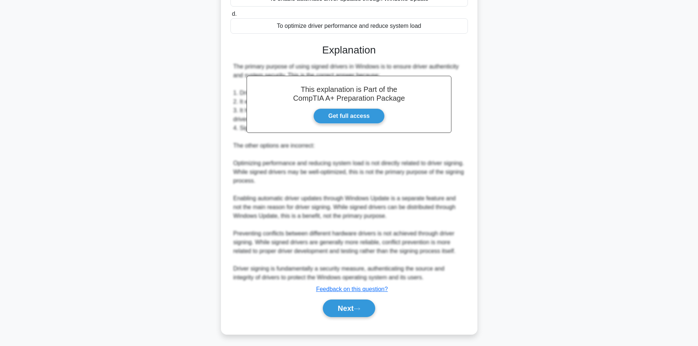
scroll to position [141, 0]
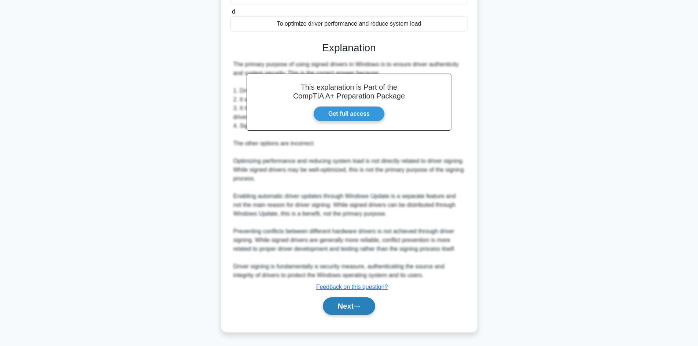
click at [337, 309] on button "Next" at bounding box center [349, 306] width 52 height 18
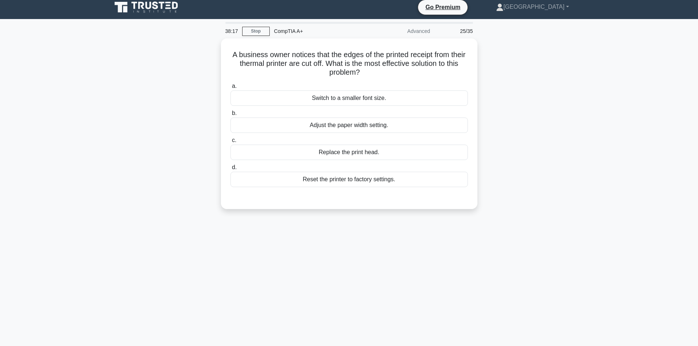
scroll to position [0, 0]
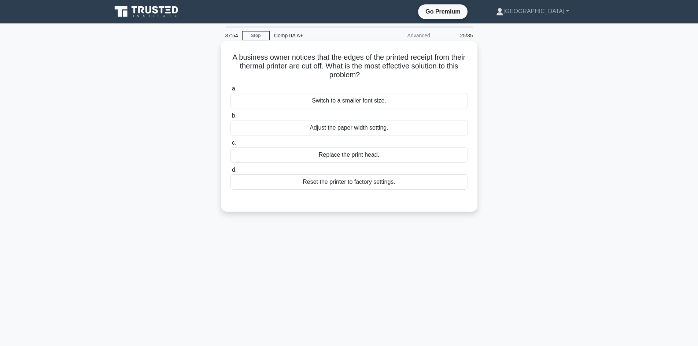
click at [297, 127] on div "Adjust the paper width setting." at bounding box center [348, 127] width 237 height 15
click at [230, 118] on input "b. Adjust the paper width setting." at bounding box center [230, 116] width 0 height 5
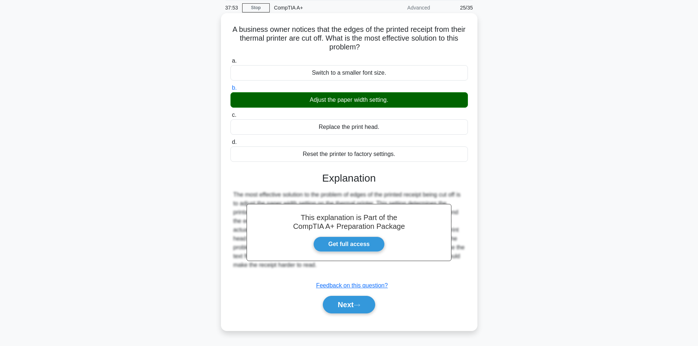
scroll to position [49, 0]
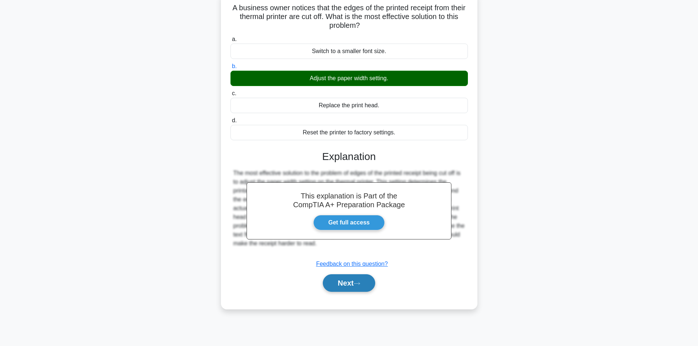
click at [358, 279] on button "Next" at bounding box center [349, 283] width 52 height 18
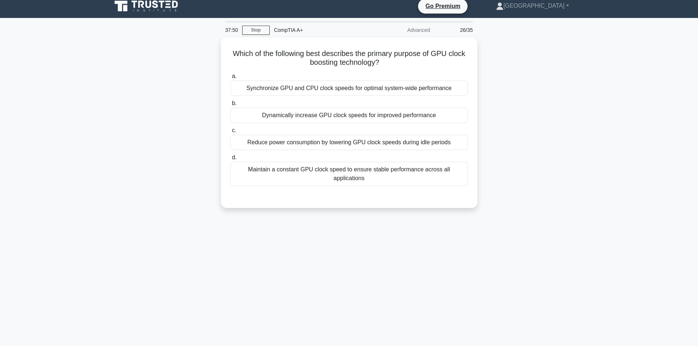
scroll to position [0, 0]
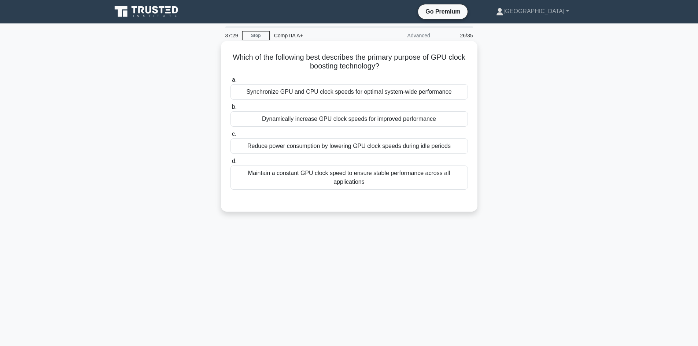
click at [381, 185] on div "Maintain a constant GPU clock speed to ensure stable performance across all app…" at bounding box center [348, 178] width 237 height 24
click at [230, 164] on input "d. Maintain a constant GPU clock speed to ensure stable performance across all …" at bounding box center [230, 161] width 0 height 5
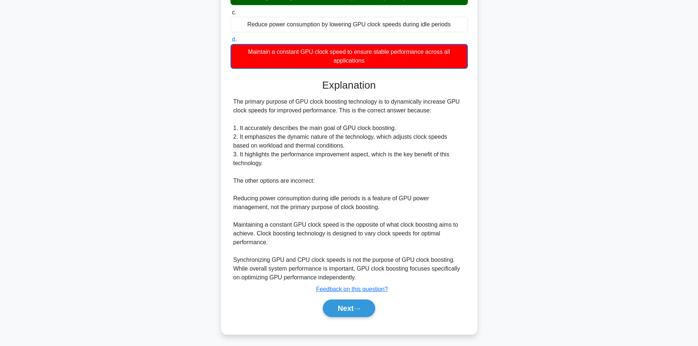
scroll to position [124, 0]
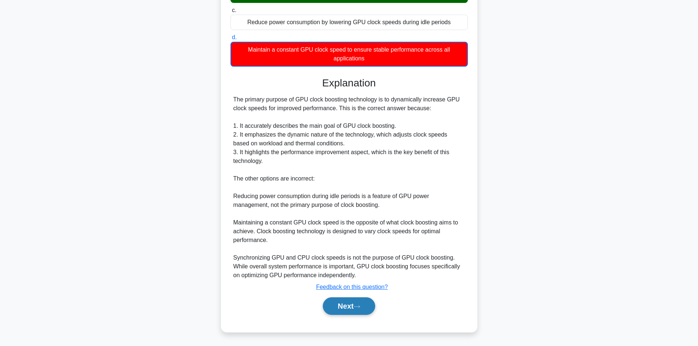
click at [345, 307] on button "Next" at bounding box center [349, 306] width 52 height 18
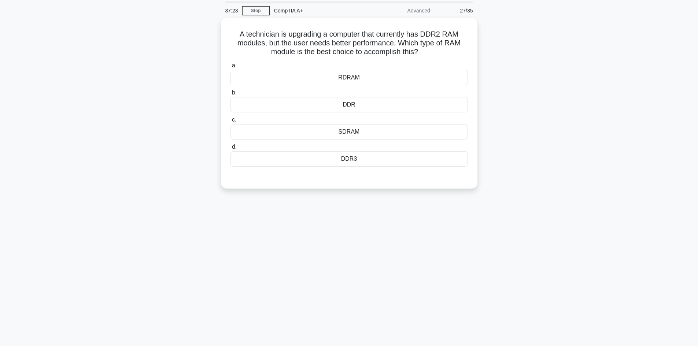
scroll to position [0, 0]
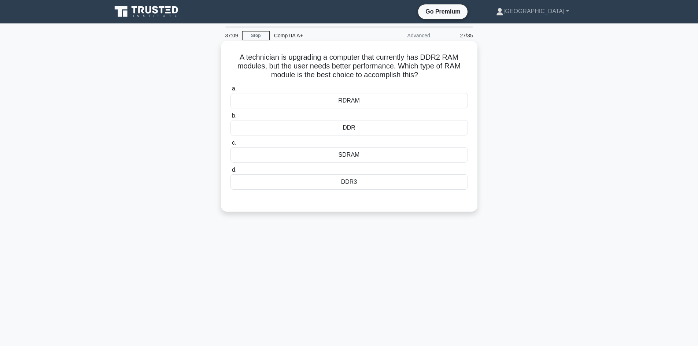
click at [360, 186] on div "DDR3" at bounding box center [348, 181] width 237 height 15
click at [230, 173] on input "d. DDR3" at bounding box center [230, 170] width 0 height 5
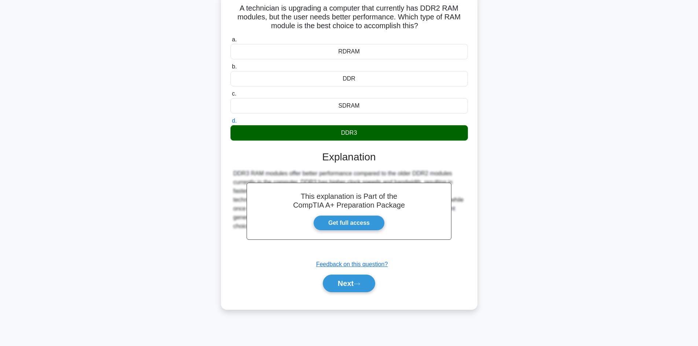
scroll to position [49, 0]
click at [335, 285] on button "Next" at bounding box center [349, 283] width 52 height 18
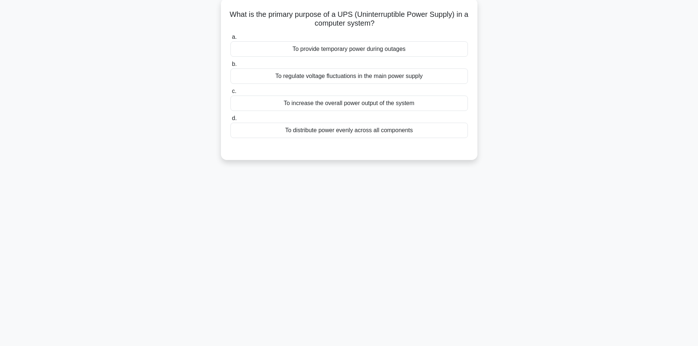
scroll to position [0, 0]
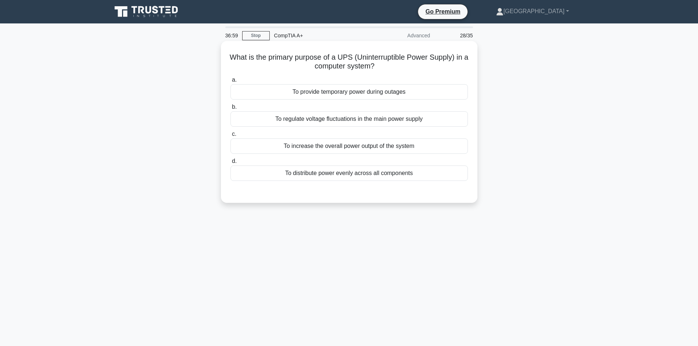
click at [381, 95] on div "To provide temporary power during outages" at bounding box center [348, 91] width 237 height 15
click at [230, 82] on input "a. To provide temporary power during outages" at bounding box center [230, 80] width 0 height 5
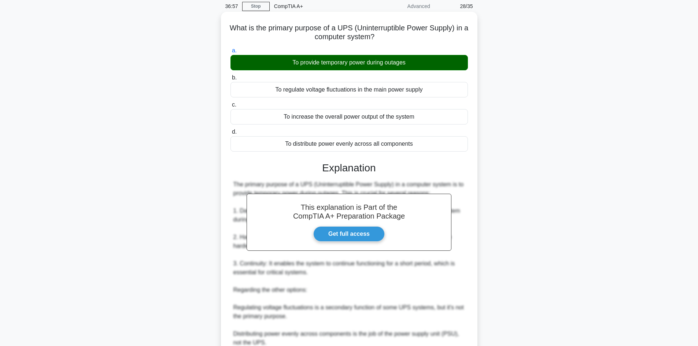
scroll to position [123, 0]
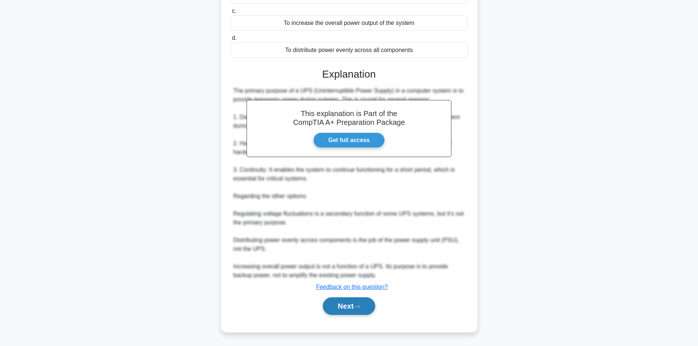
click at [345, 308] on button "Next" at bounding box center [349, 306] width 52 height 18
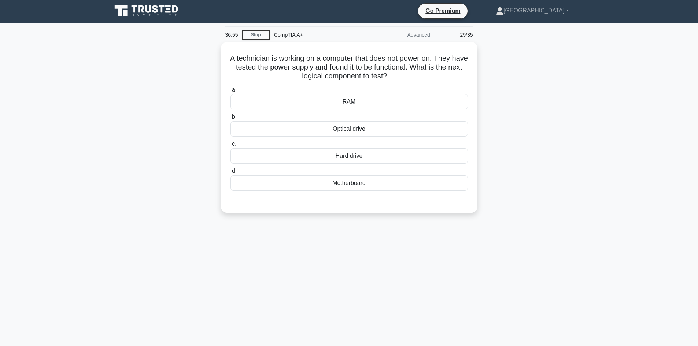
scroll to position [0, 0]
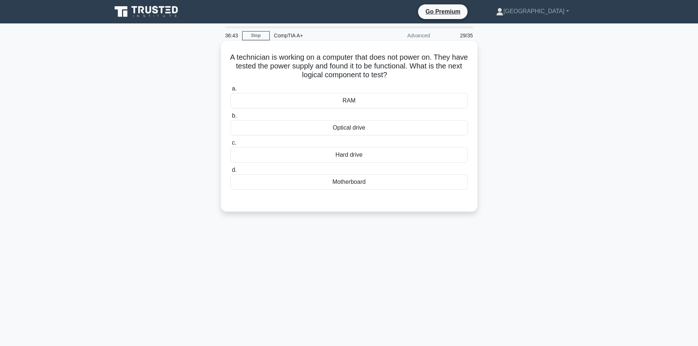
click at [337, 155] on div "Hard drive" at bounding box center [348, 154] width 237 height 15
click at [230, 145] on input "c. Hard drive" at bounding box center [230, 143] width 0 height 5
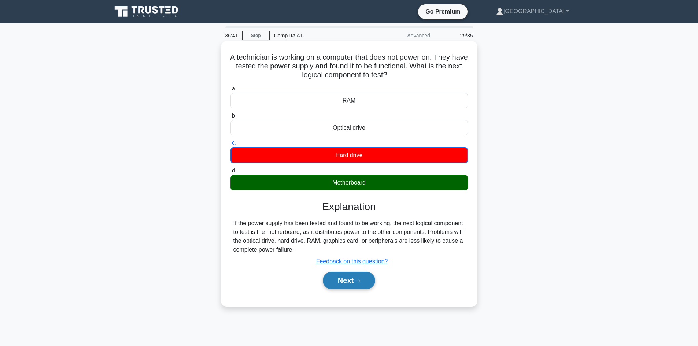
click at [337, 283] on button "Next" at bounding box center [349, 281] width 52 height 18
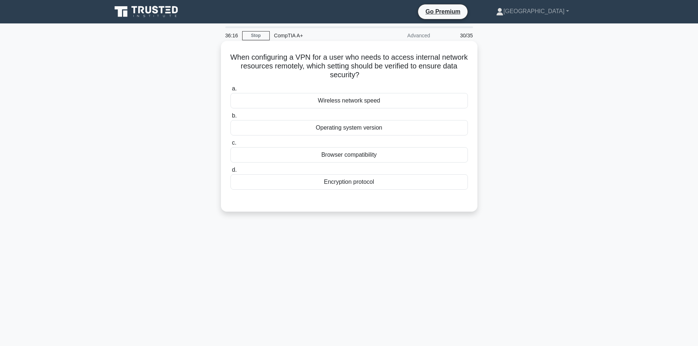
click at [257, 180] on div "Encryption protocol" at bounding box center [348, 181] width 237 height 15
click at [230, 173] on input "d. Encryption protocol" at bounding box center [230, 170] width 0 height 5
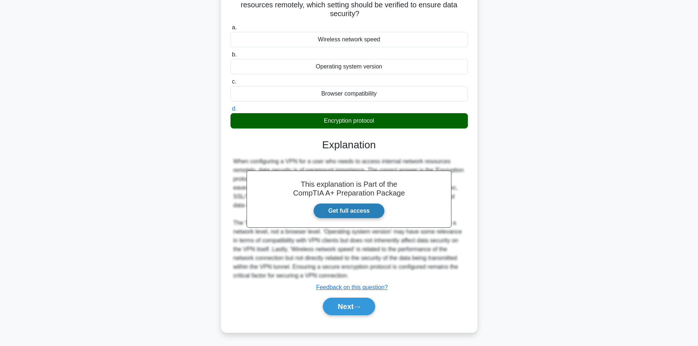
scroll to position [62, 0]
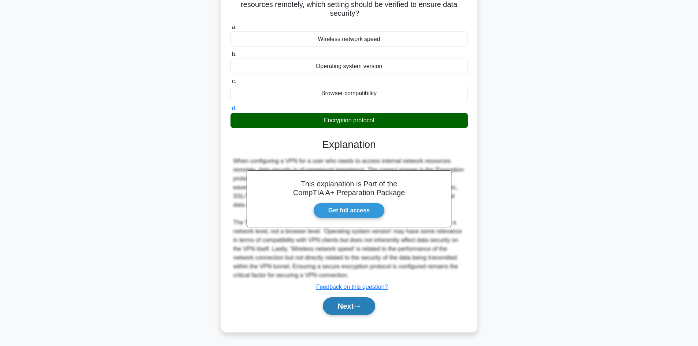
click at [355, 309] on button "Next" at bounding box center [349, 306] width 52 height 18
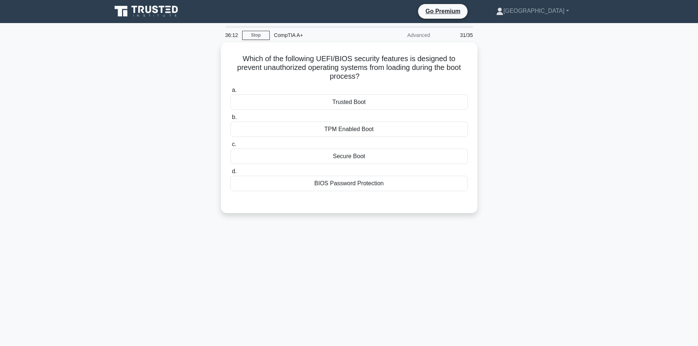
scroll to position [0, 0]
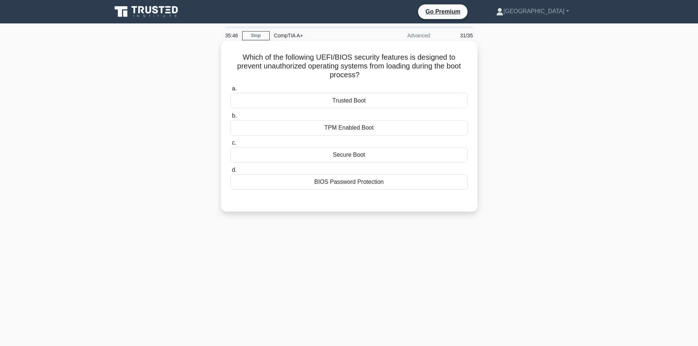
click at [286, 98] on div "Trusted Boot" at bounding box center [348, 100] width 237 height 15
click at [230, 91] on input "a. Trusted Boot" at bounding box center [230, 88] width 0 height 5
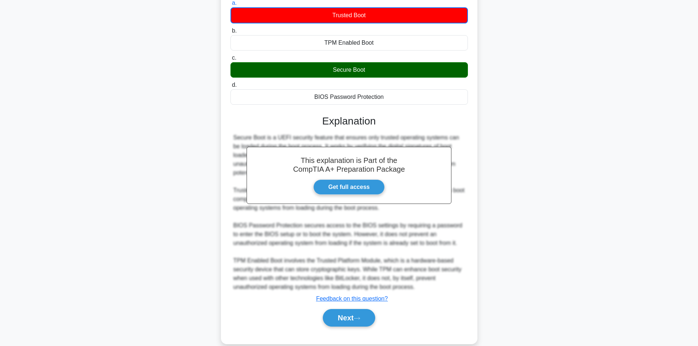
scroll to position [98, 0]
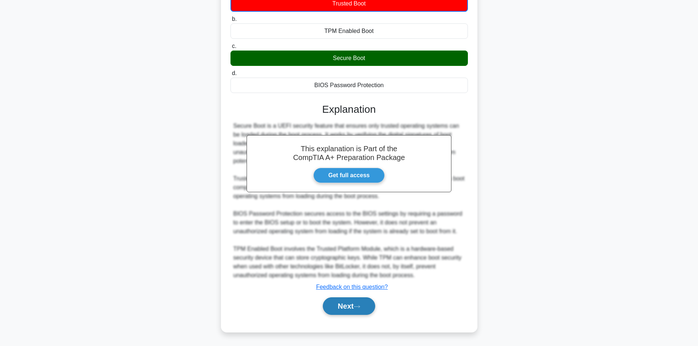
click at [343, 304] on button "Next" at bounding box center [349, 306] width 52 height 18
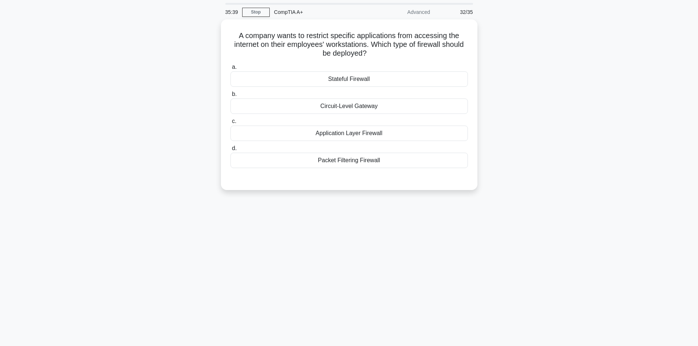
scroll to position [0, 0]
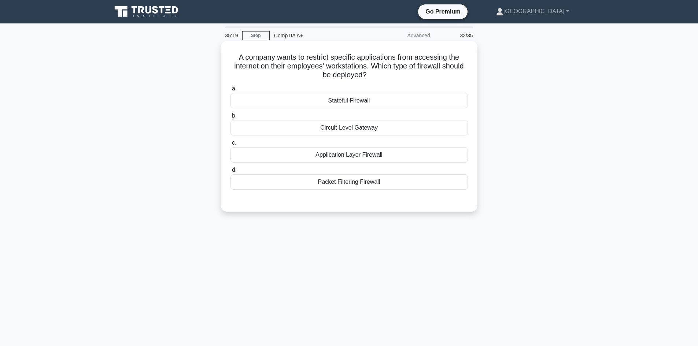
click at [271, 158] on div "Application Layer Firewall" at bounding box center [348, 154] width 237 height 15
click at [230, 145] on input "c. Application Layer Firewall" at bounding box center [230, 143] width 0 height 5
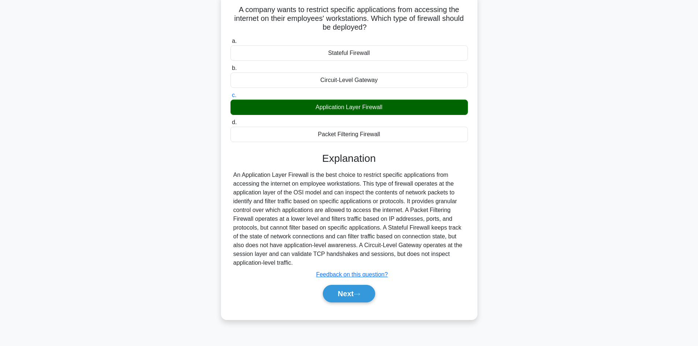
scroll to position [49, 0]
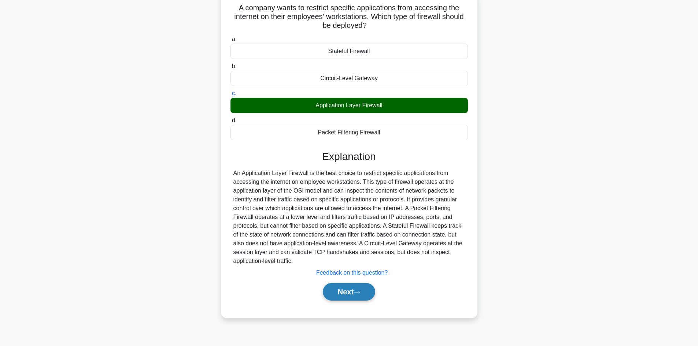
click at [363, 291] on button "Next" at bounding box center [349, 292] width 52 height 18
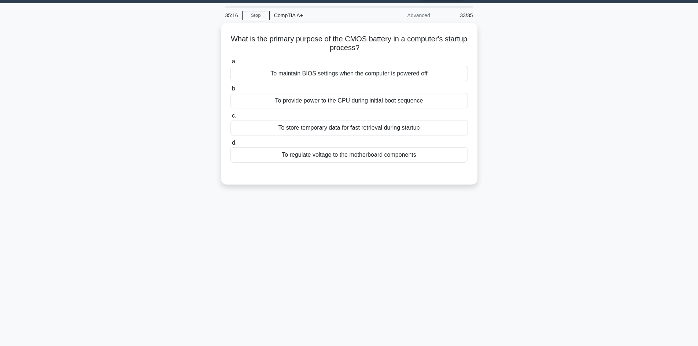
scroll to position [0, 0]
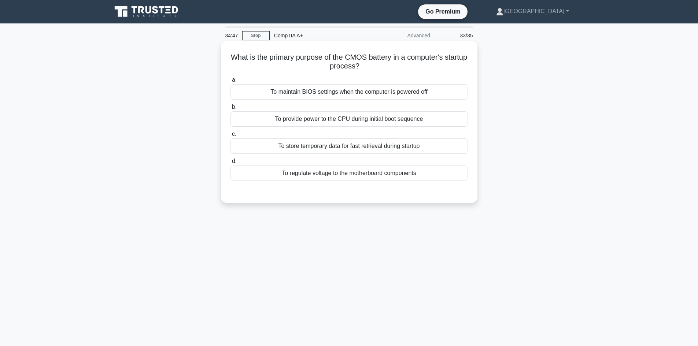
click at [301, 96] on div "To maintain BIOS settings when the computer is powered off" at bounding box center [348, 91] width 237 height 15
click at [230, 82] on input "a. To maintain BIOS settings when the computer is powered off" at bounding box center [230, 80] width 0 height 5
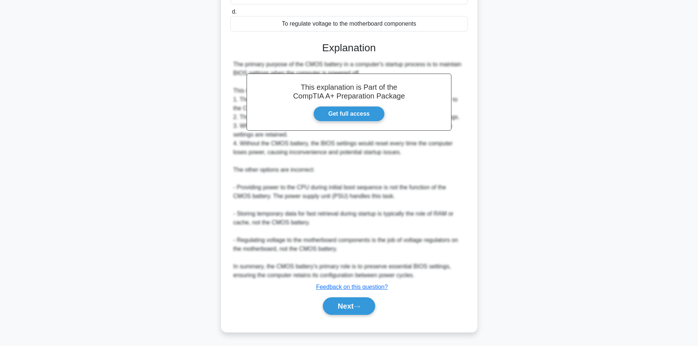
scroll to position [150, 0]
click at [366, 308] on button "Next" at bounding box center [349, 306] width 52 height 18
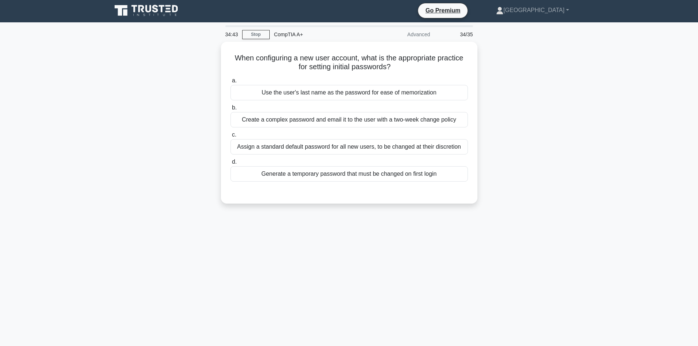
scroll to position [0, 0]
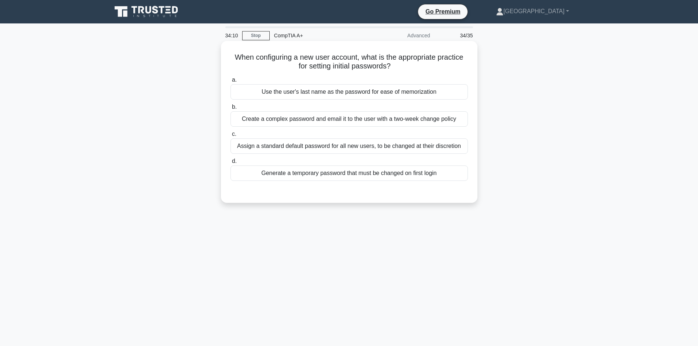
click at [259, 120] on div "Create a complex password and email it to the user with a two-week change policy" at bounding box center [348, 118] width 237 height 15
click at [230, 110] on input "b. Create a complex password and email it to the user with a two-week change po…" at bounding box center [230, 107] width 0 height 5
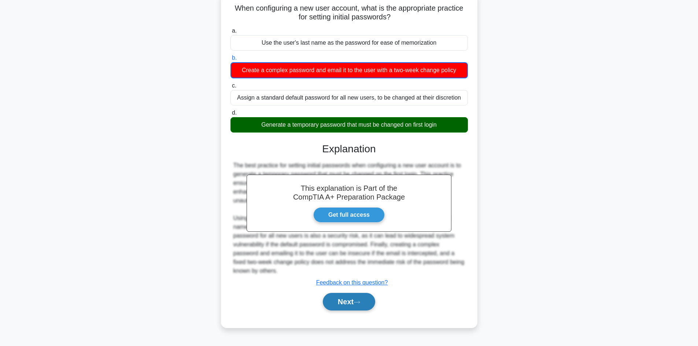
scroll to position [49, 0]
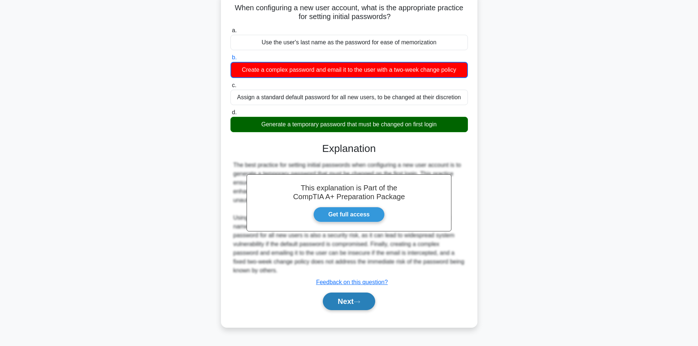
click at [343, 298] on button "Next" at bounding box center [349, 302] width 52 height 18
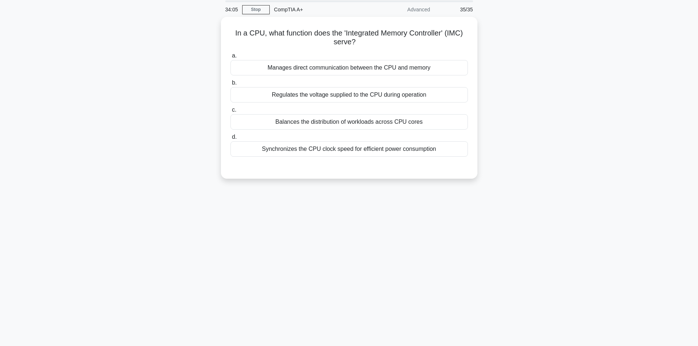
scroll to position [0, 0]
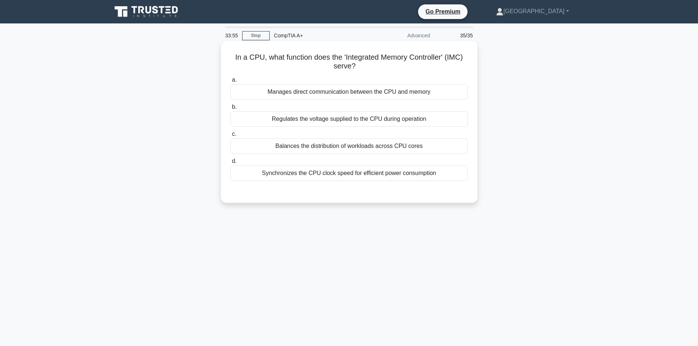
click at [365, 96] on div "Manages direct communication between the CPU and memory" at bounding box center [348, 91] width 237 height 15
click at [230, 82] on input "a. Manages direct communication between the CPU and memory" at bounding box center [230, 80] width 0 height 5
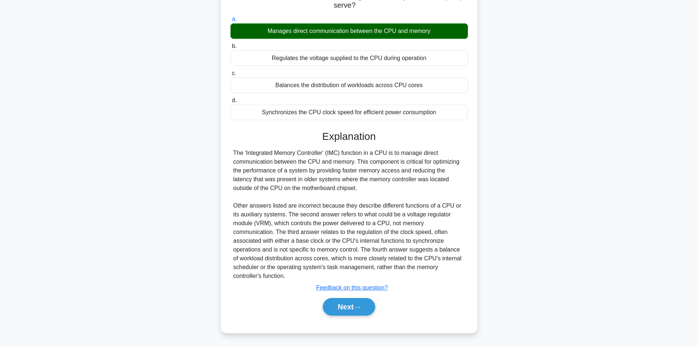
scroll to position [62, 0]
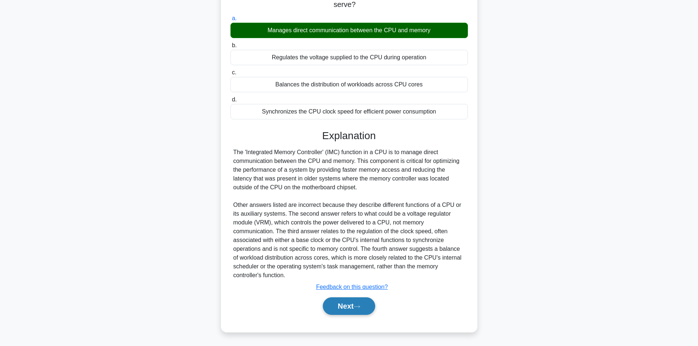
click at [352, 303] on button "Next" at bounding box center [349, 306] width 52 height 18
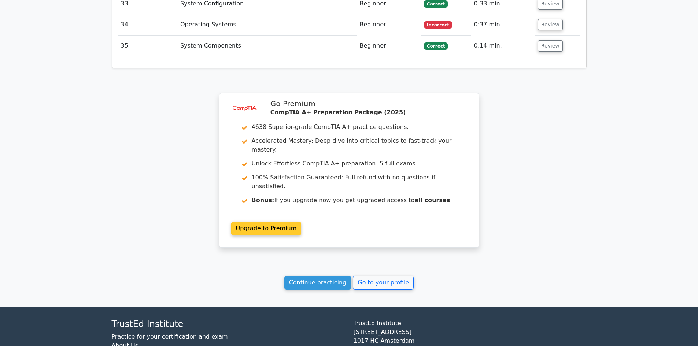
scroll to position [1950, 0]
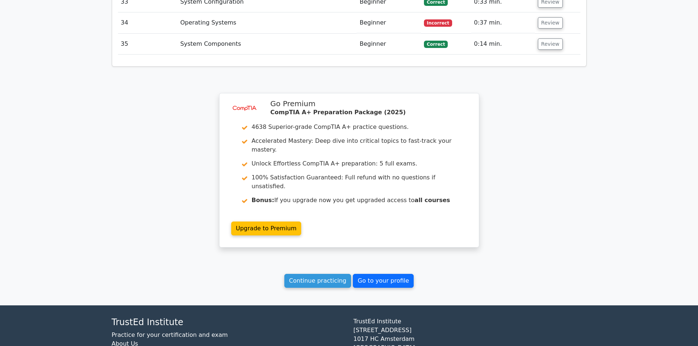
click at [359, 274] on link "Go to your profile" at bounding box center [383, 281] width 61 height 14
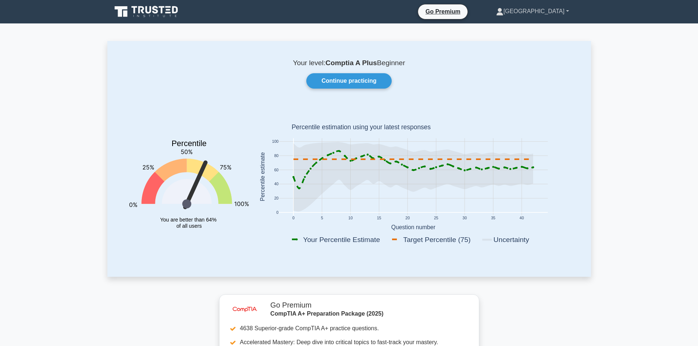
click at [502, 10] on icon at bounding box center [500, 10] width 4 height 4
click at [423, 65] on p "Your level: Comptia A Plus Beginner" at bounding box center [349, 63] width 448 height 9
